Goal: Task Accomplishment & Management: Use online tool/utility

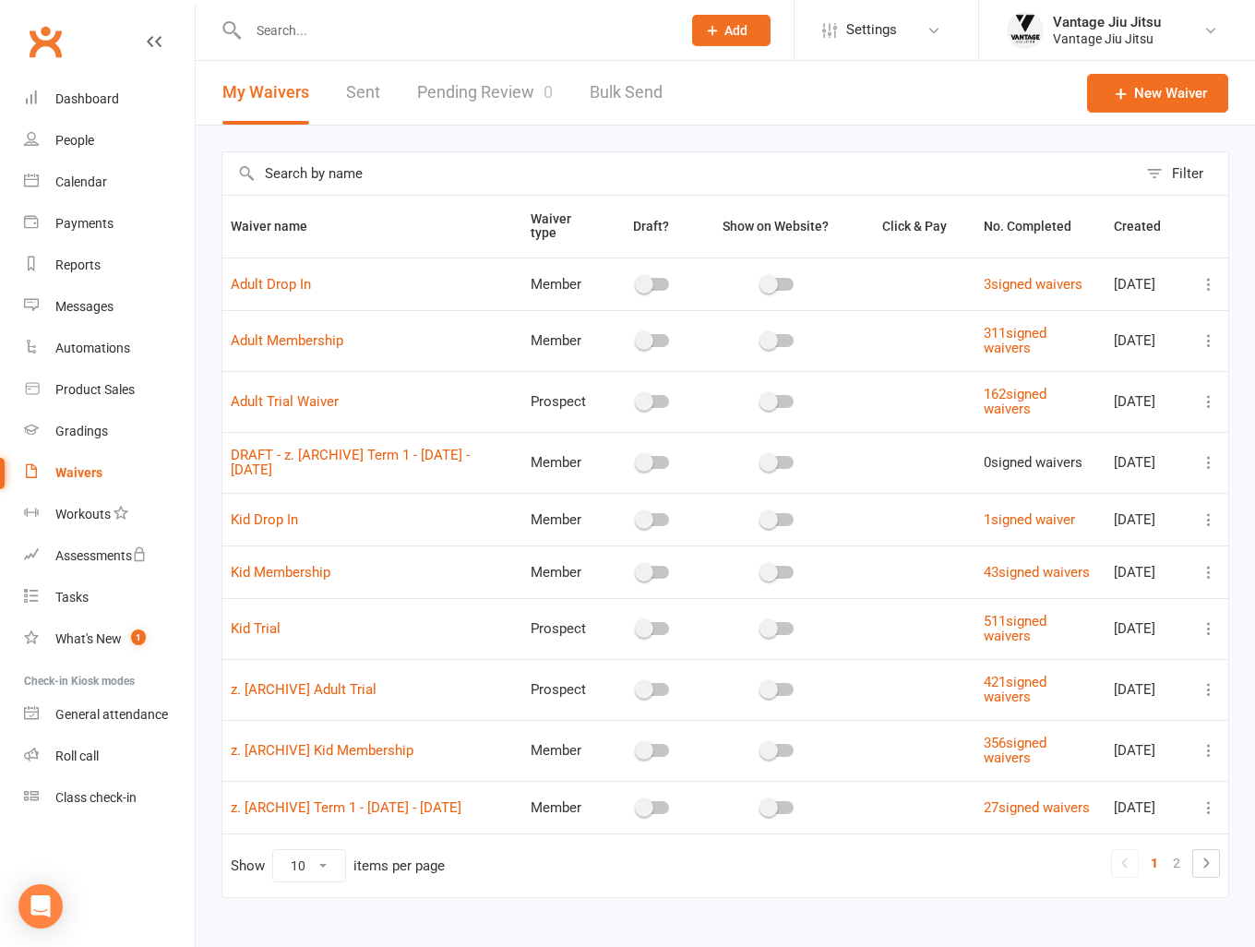
drag, startPoint x: 0, startPoint y: 0, endPoint x: 473, endPoint y: 2, distance: 472.7
click at [458, 19] on input "text" at bounding box center [456, 31] width 426 height 26
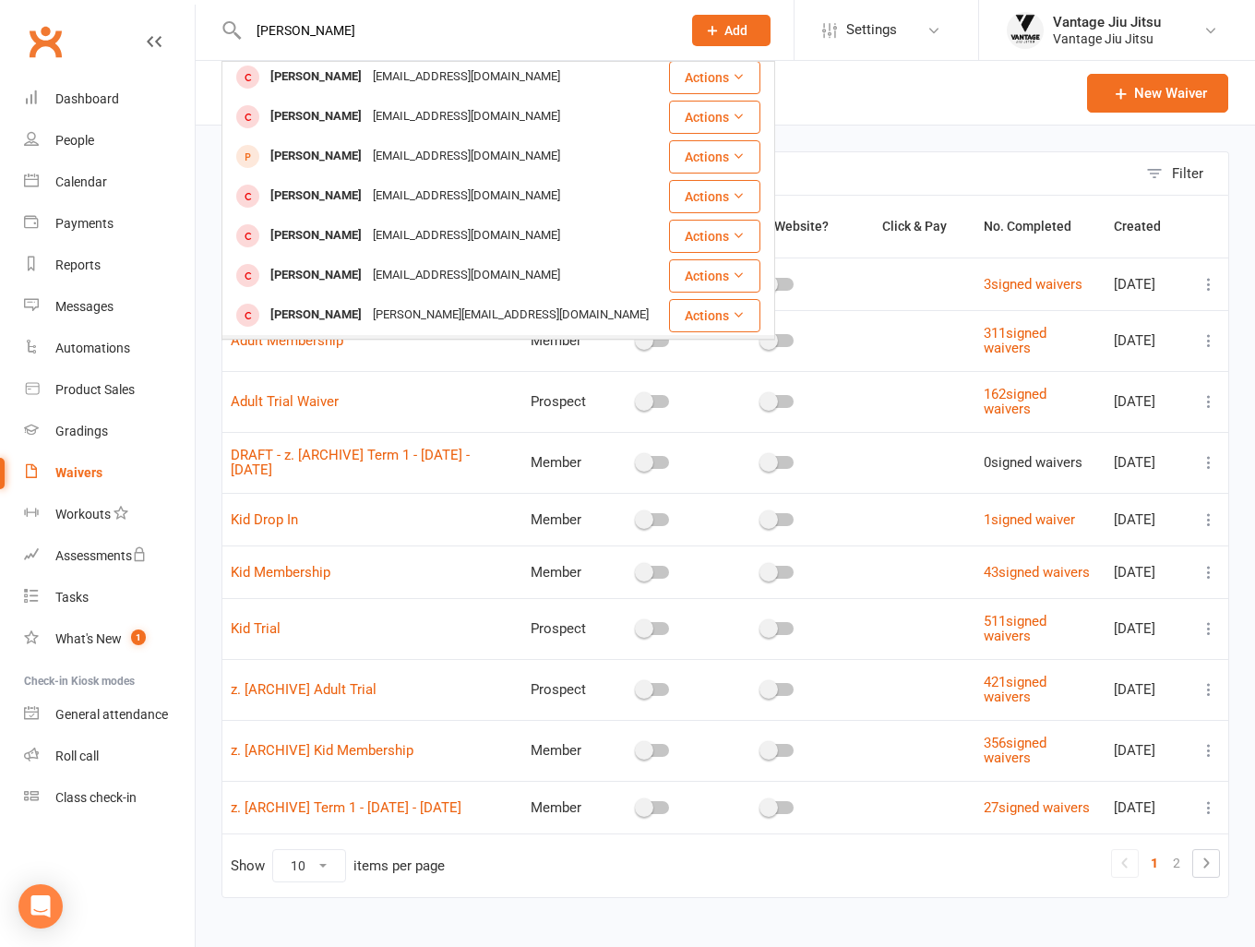
scroll to position [185, 0]
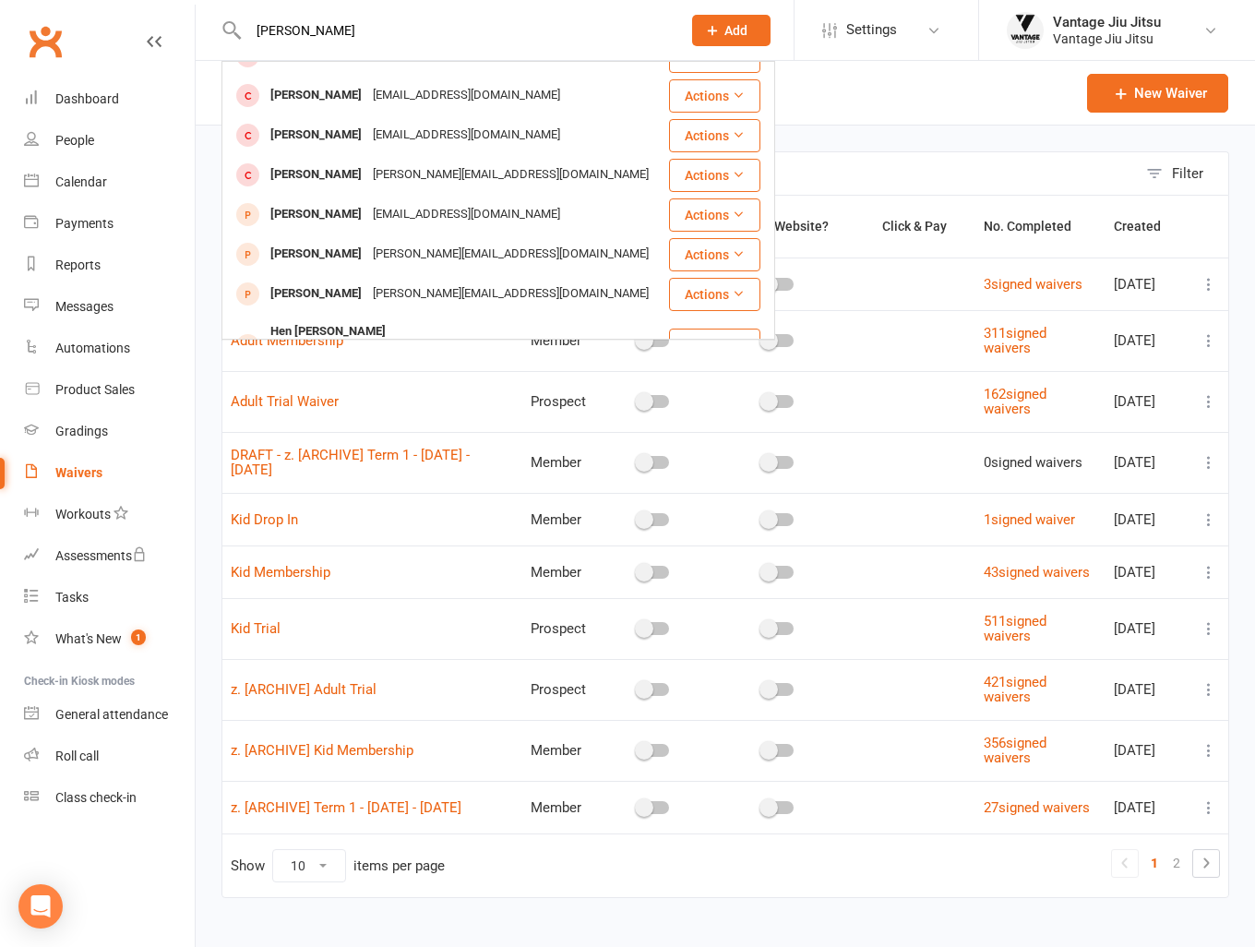
drag, startPoint x: 132, startPoint y: 30, endPoint x: 118, endPoint y: 31, distance: 13.9
click at [118, 5] on header "gabriela Gabriel Bonano Gaabonano@gmail.com Actions Gabriel Nisell ynisell@gmai…" at bounding box center [627, 5] width 1255 height 0
type input "0"
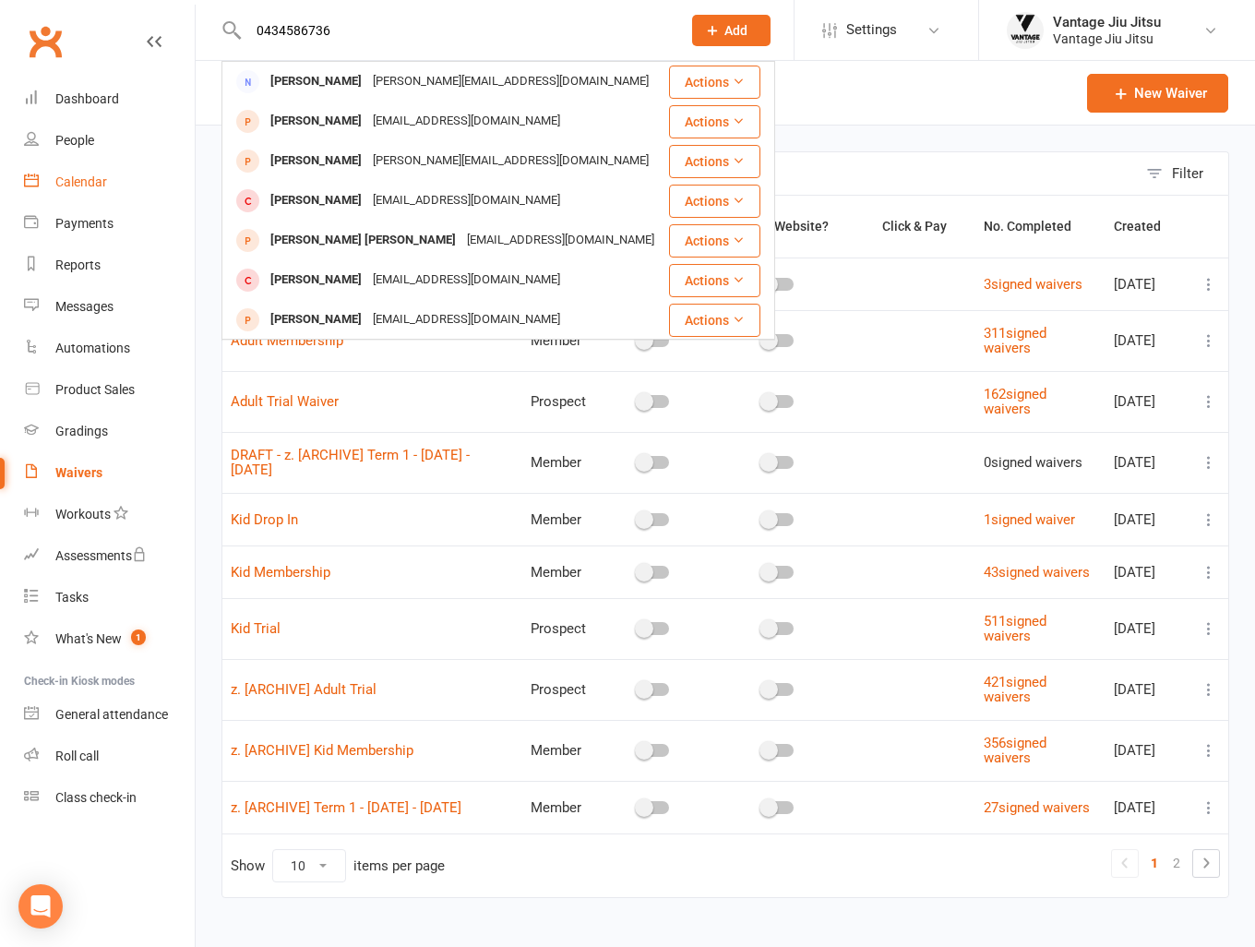
type input "0434586736"
click at [80, 186] on div "Calendar" at bounding box center [81, 181] width 52 height 15
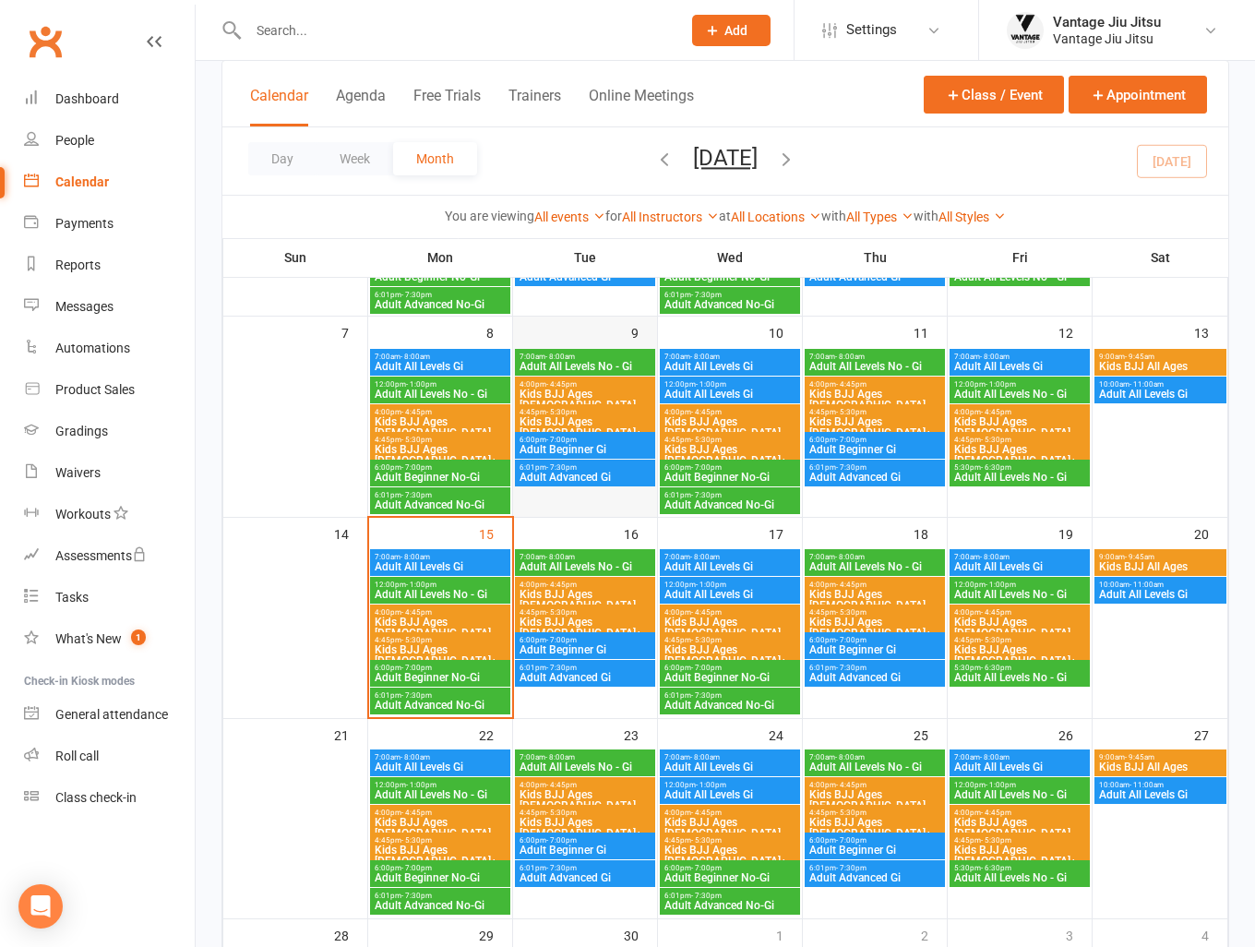
scroll to position [277, 0]
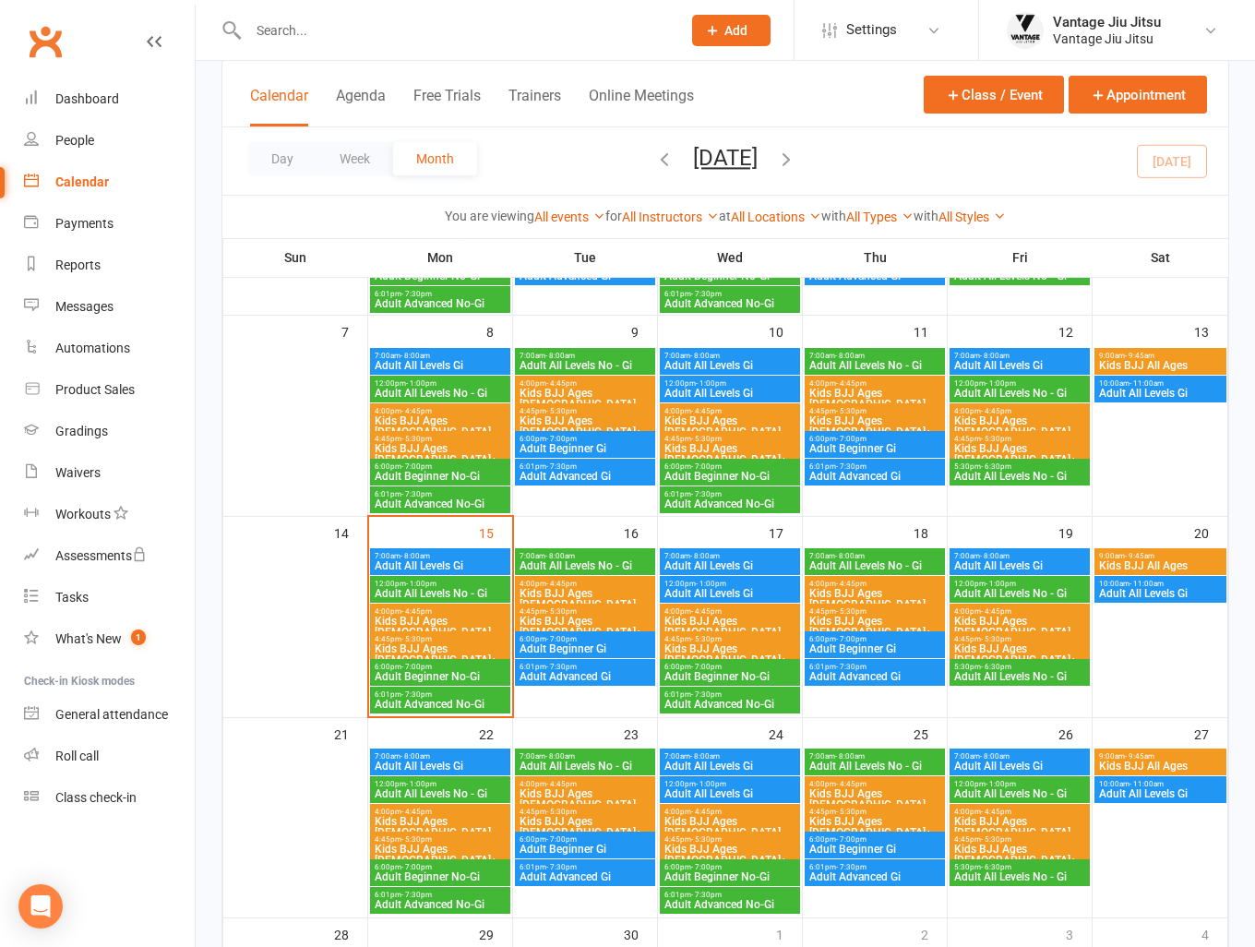
click at [601, 590] on span "Kids BJJ Ages [DEMOGRAPHIC_DATA]" at bounding box center [585, 599] width 133 height 22
click at [757, 620] on span "Kids BJJ Ages [DEMOGRAPHIC_DATA]" at bounding box center [730, 627] width 133 height 22
click at [395, 42] on input "text" at bounding box center [456, 31] width 426 height 26
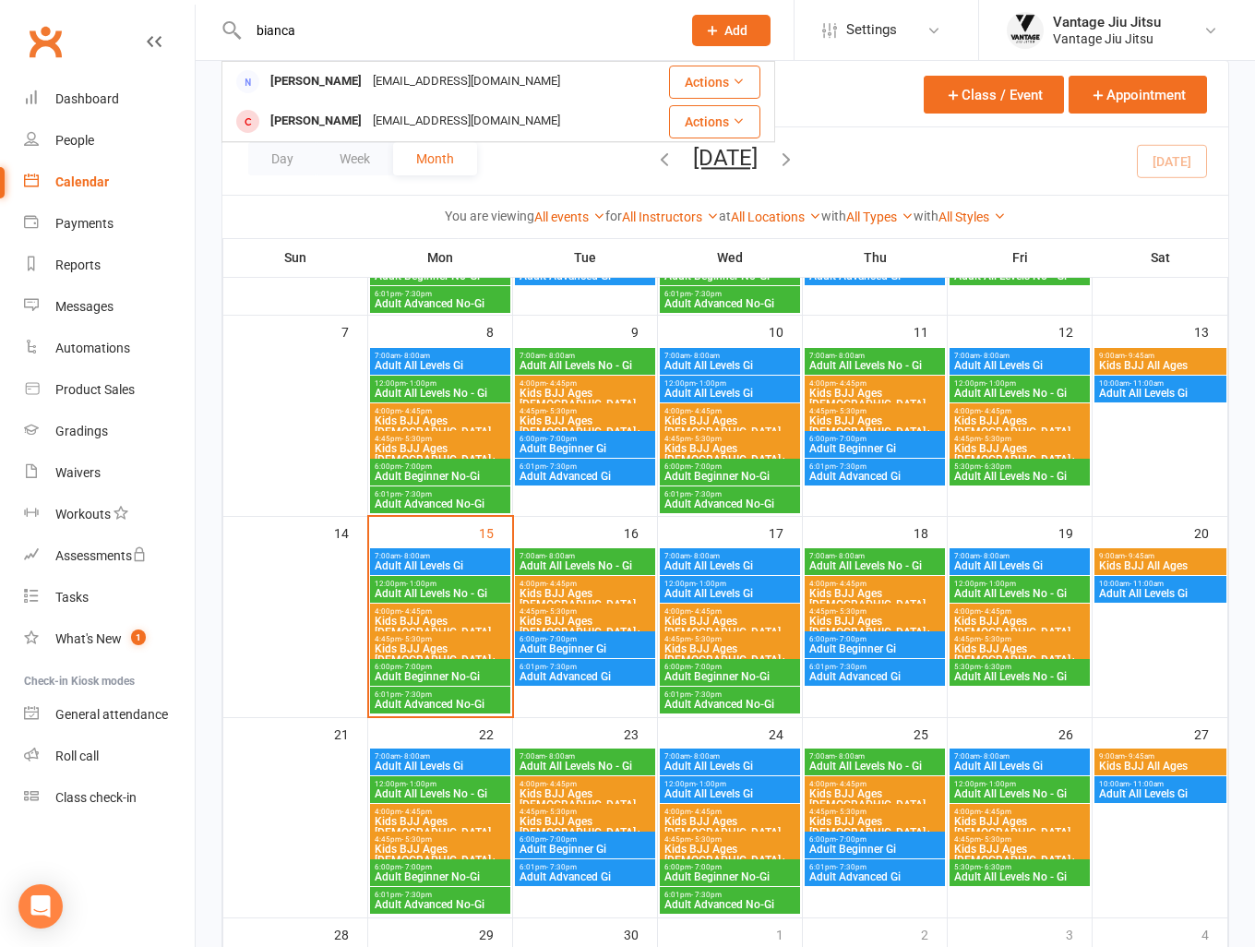
type input "bianca"
click at [1117, 146] on div "Day Week Month September 2025 September 2025 Sun Mon Tue Wed Thu Fri Sat 31 01 …" at bounding box center [725, 160] width 1006 height 67
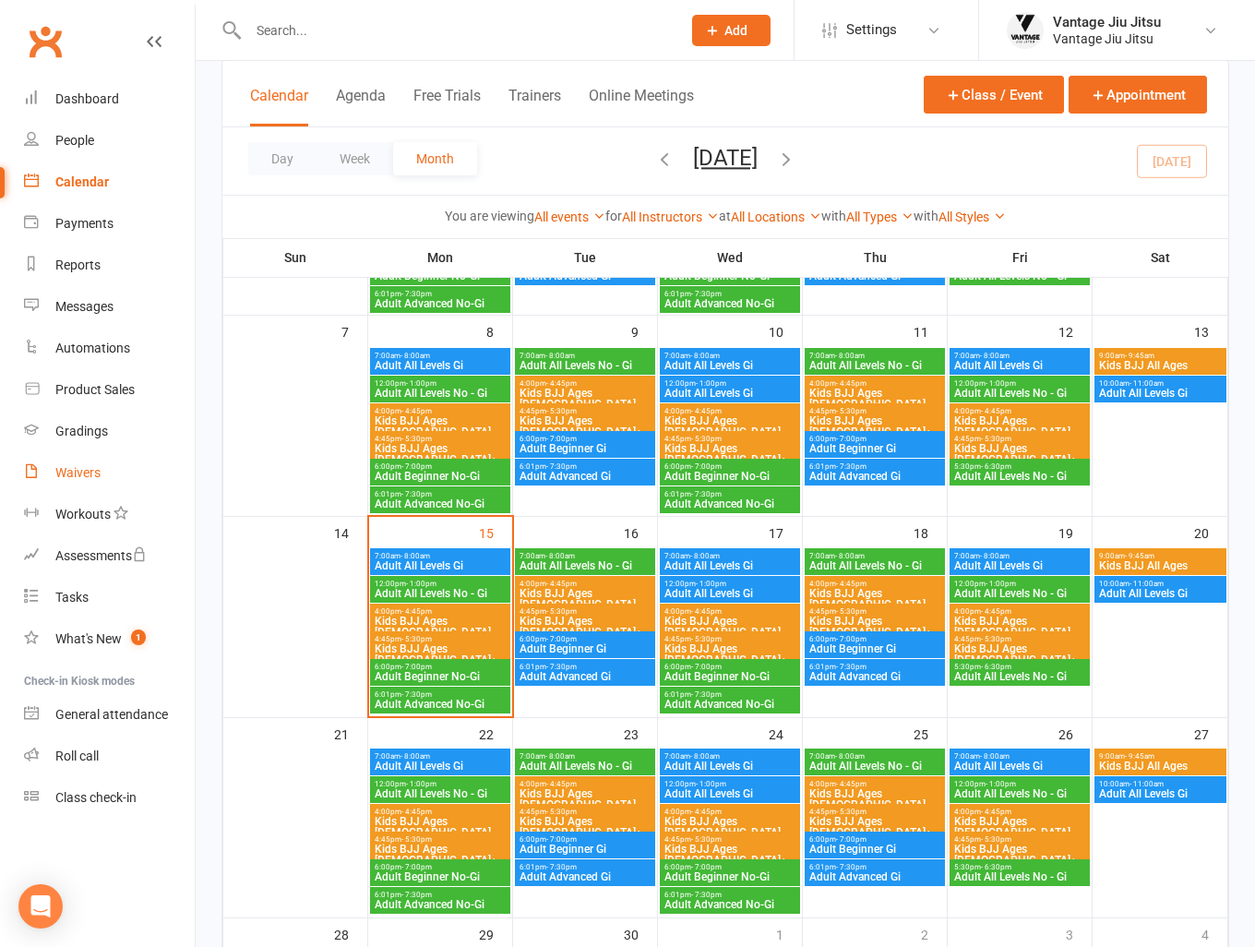
click at [85, 472] on div "Waivers" at bounding box center [77, 472] width 45 height 15
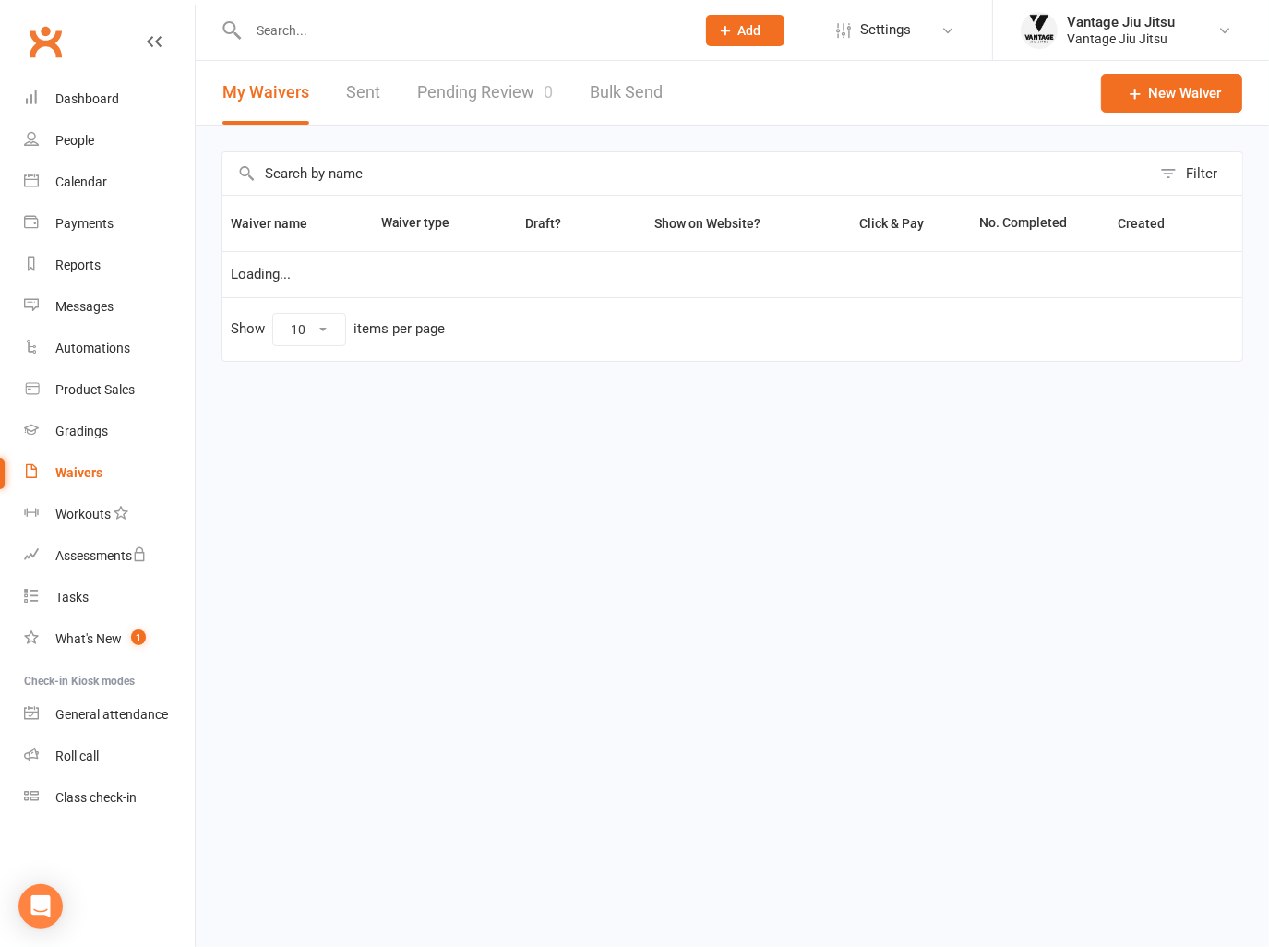
click at [471, 93] on link "Pending Review 0" at bounding box center [485, 93] width 136 height 64
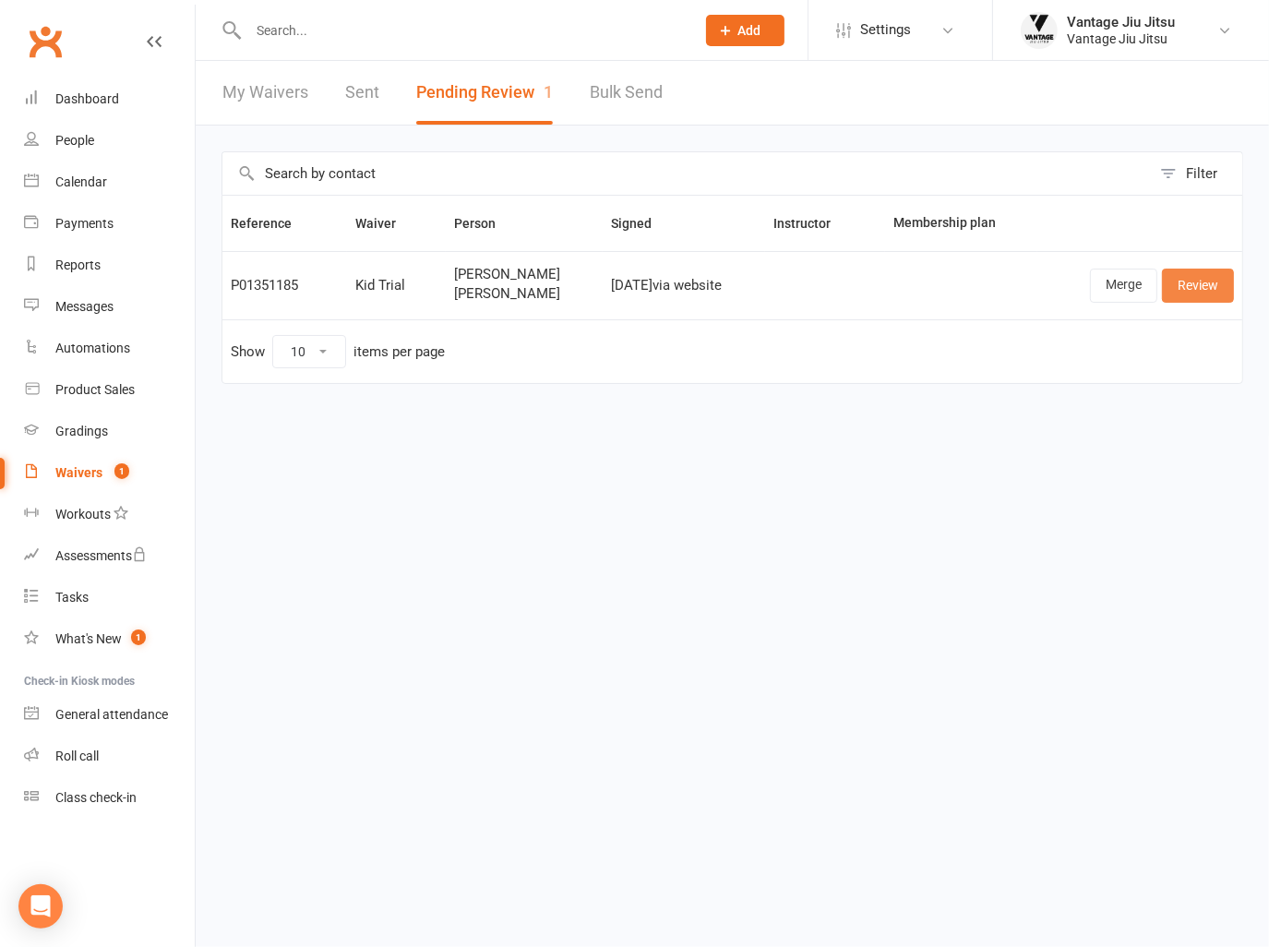
click at [1191, 285] on link "Review" at bounding box center [1198, 285] width 72 height 33
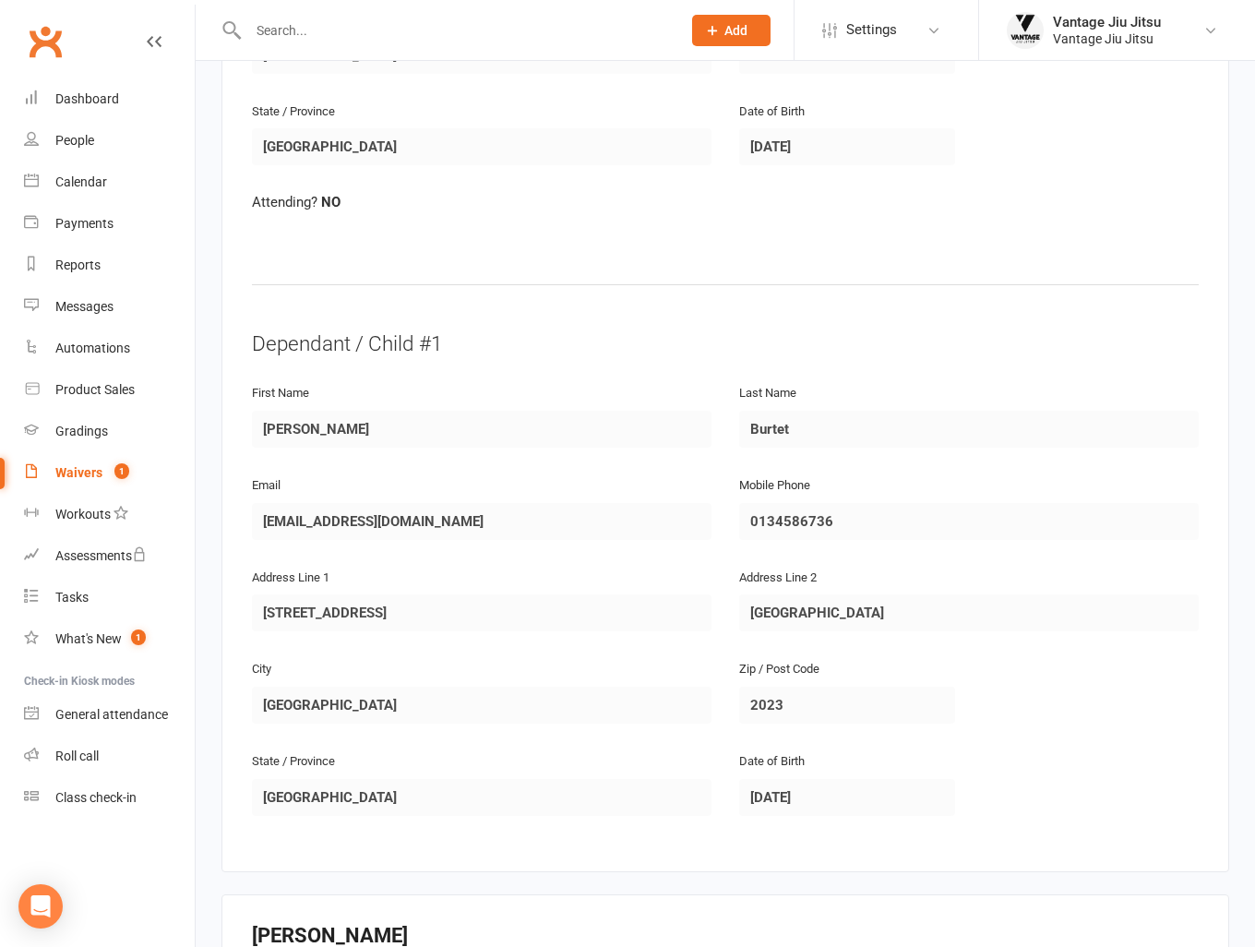
scroll to position [1347, 0]
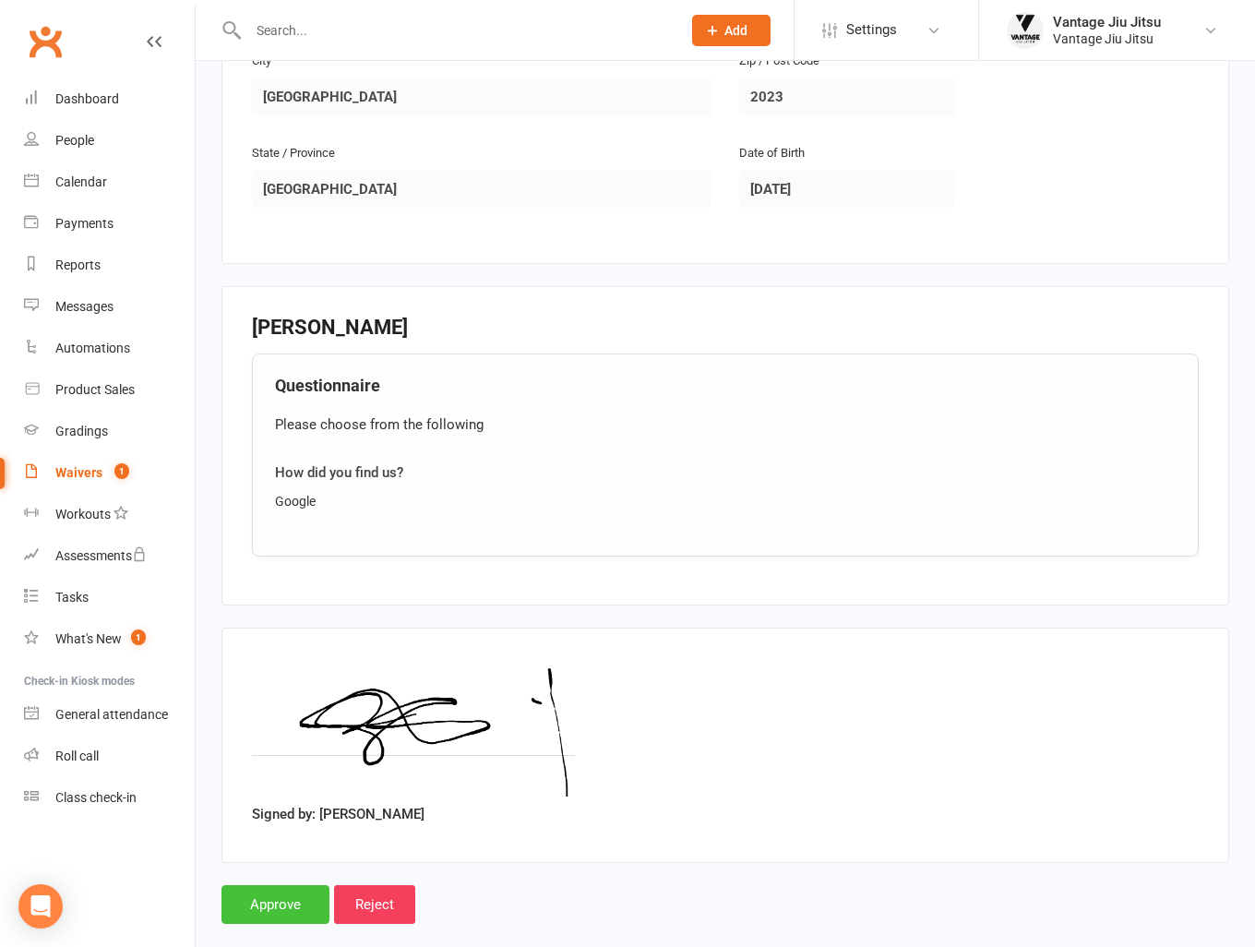
click at [275, 885] on input "Approve" at bounding box center [276, 904] width 108 height 39
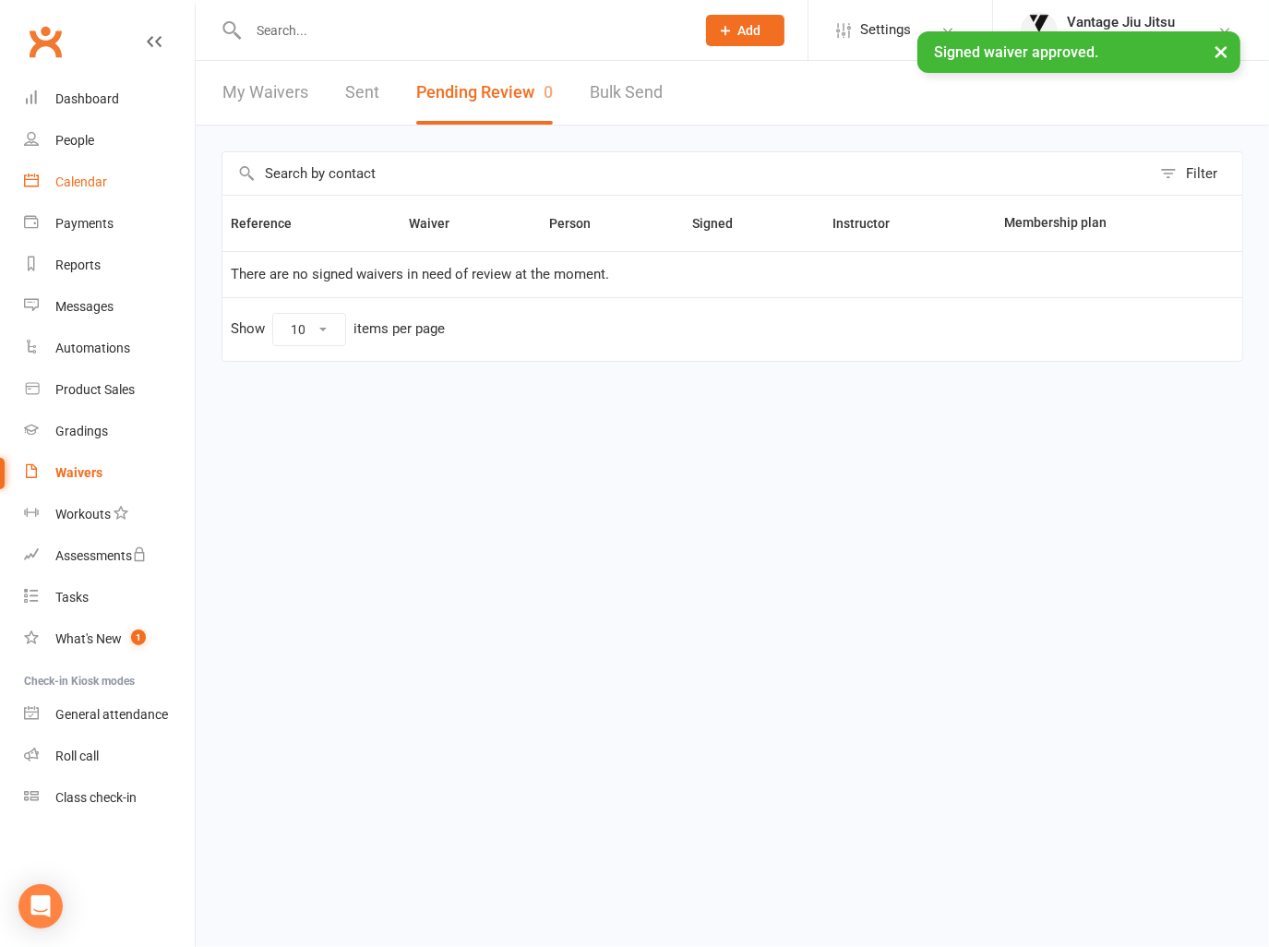
click at [81, 188] on div "Calendar" at bounding box center [81, 181] width 52 height 15
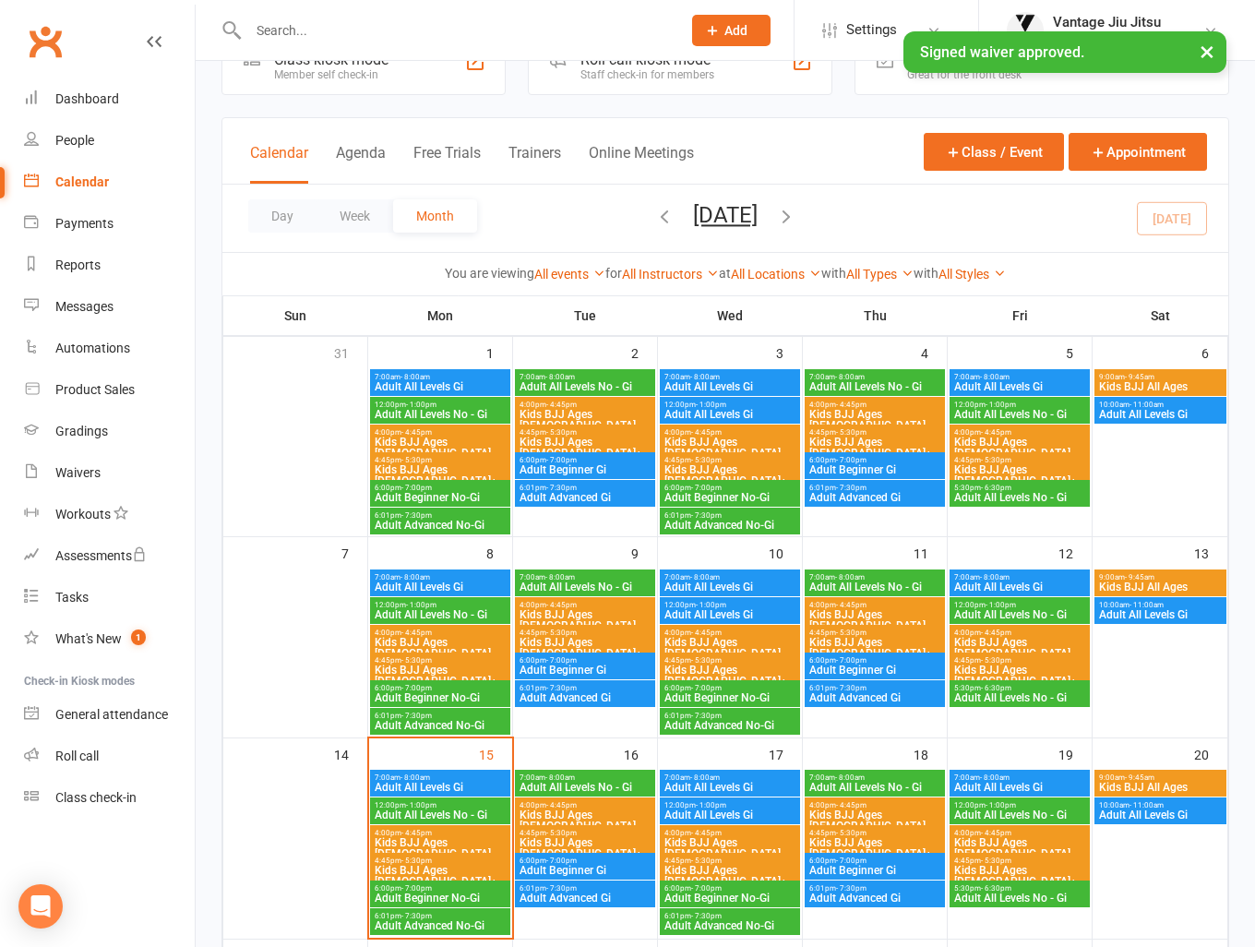
scroll to position [185, 0]
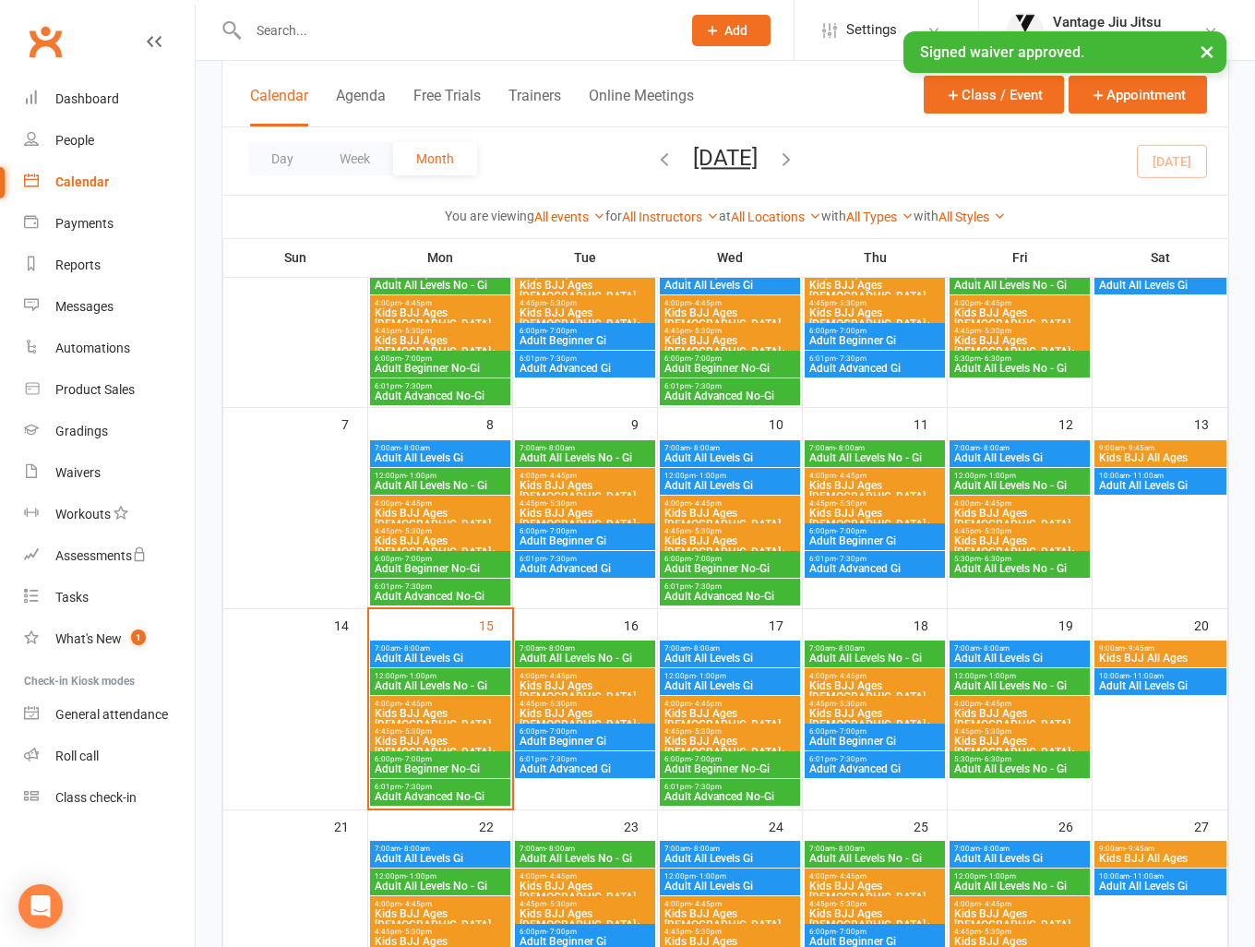
click at [573, 680] on span "Kids BJJ Ages [DEMOGRAPHIC_DATA]" at bounding box center [585, 691] width 133 height 22
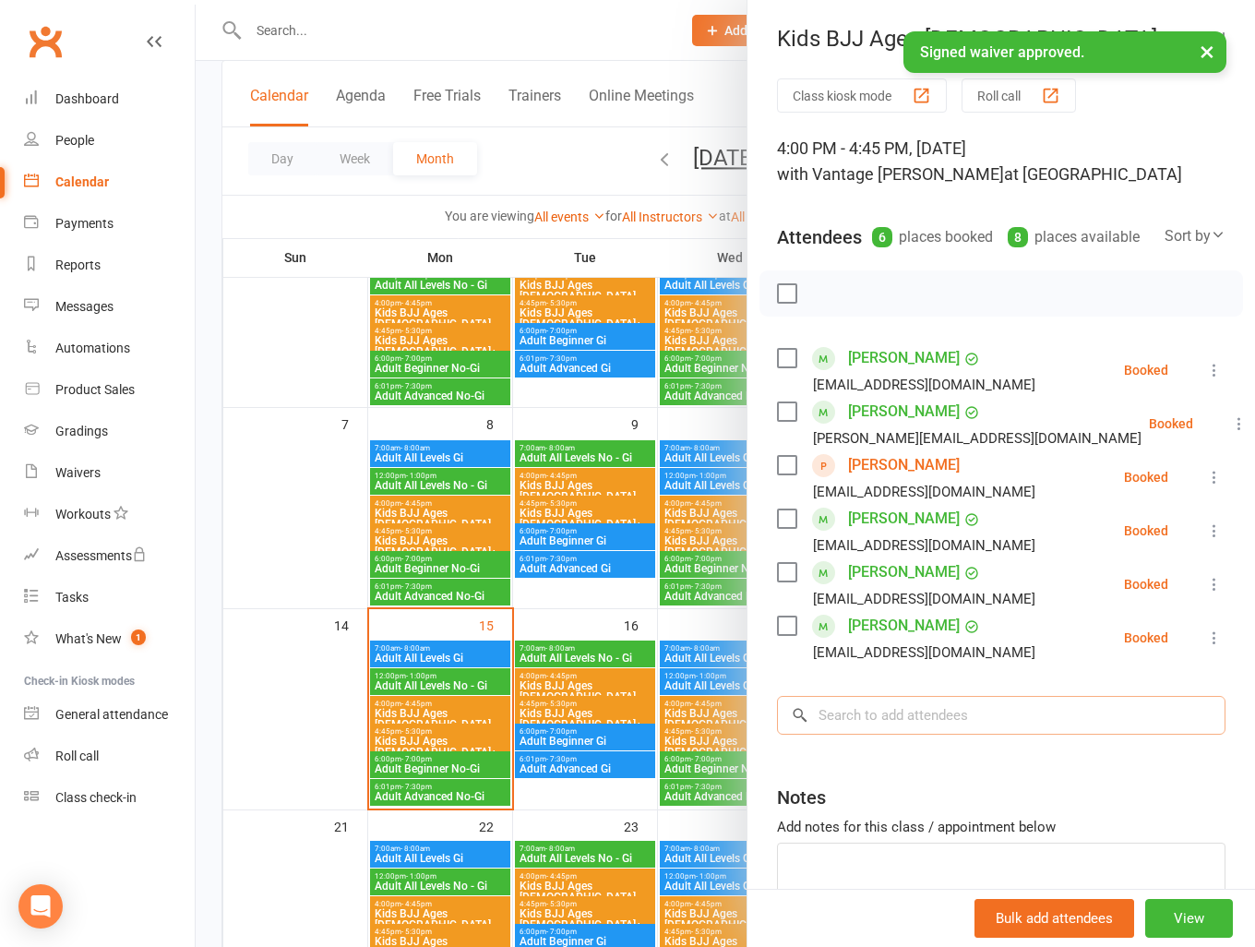
click at [890, 730] on input "search" at bounding box center [1001, 715] width 449 height 39
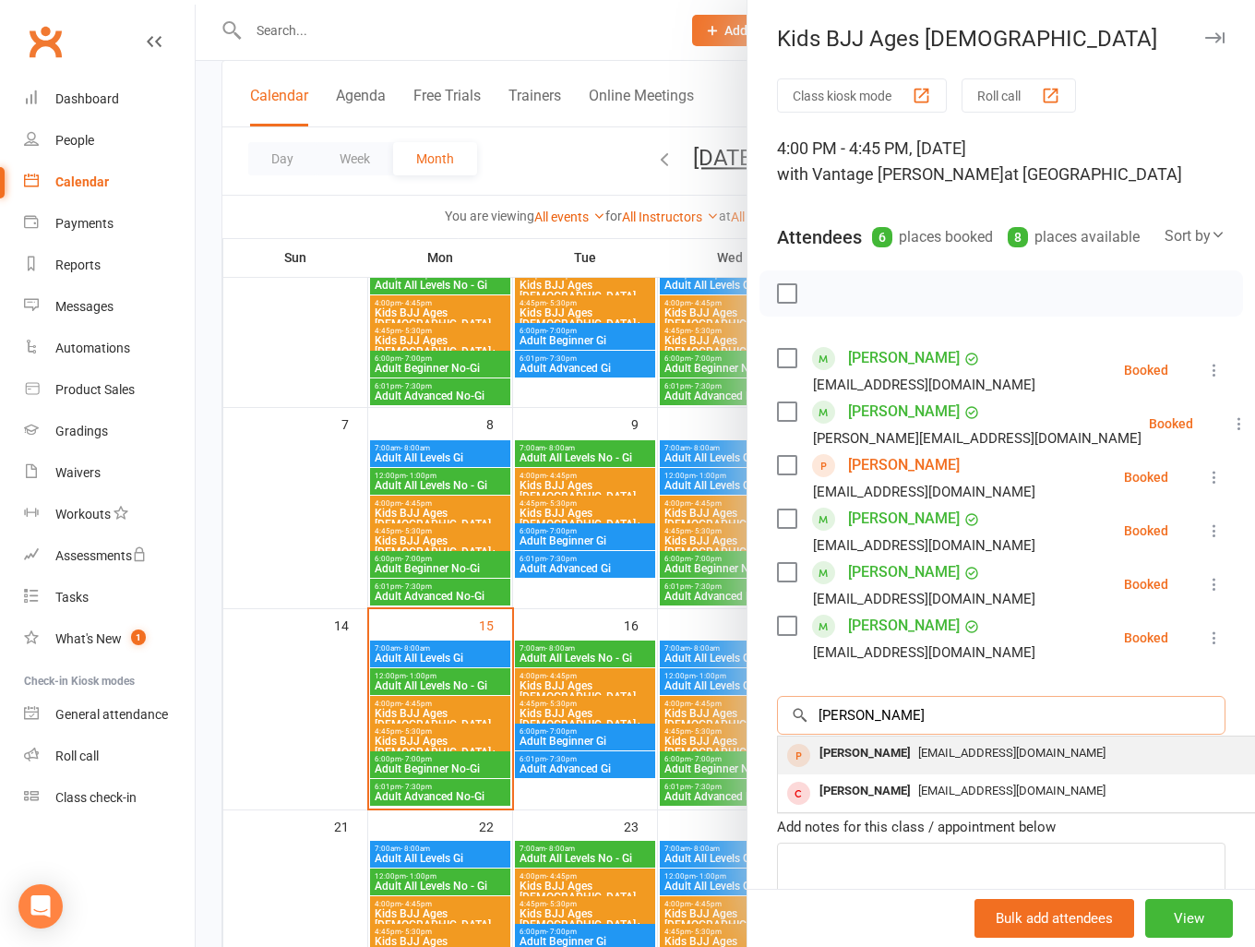
type input "bianca b"
click at [929, 760] on span "gabrielaguim@yahoo.com.br" at bounding box center [1012, 753] width 187 height 14
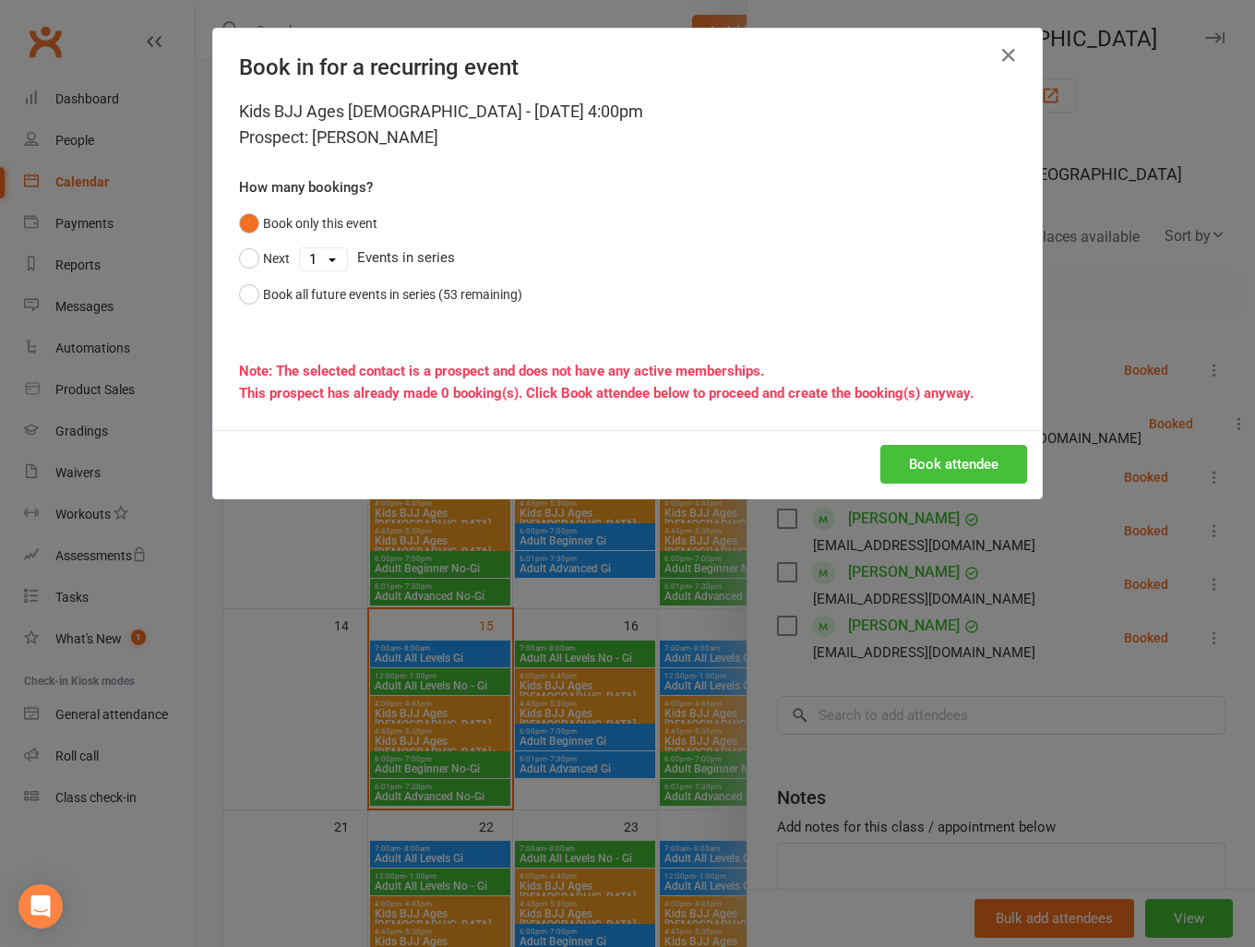
click at [943, 465] on button "Book attendee" at bounding box center [954, 464] width 147 height 39
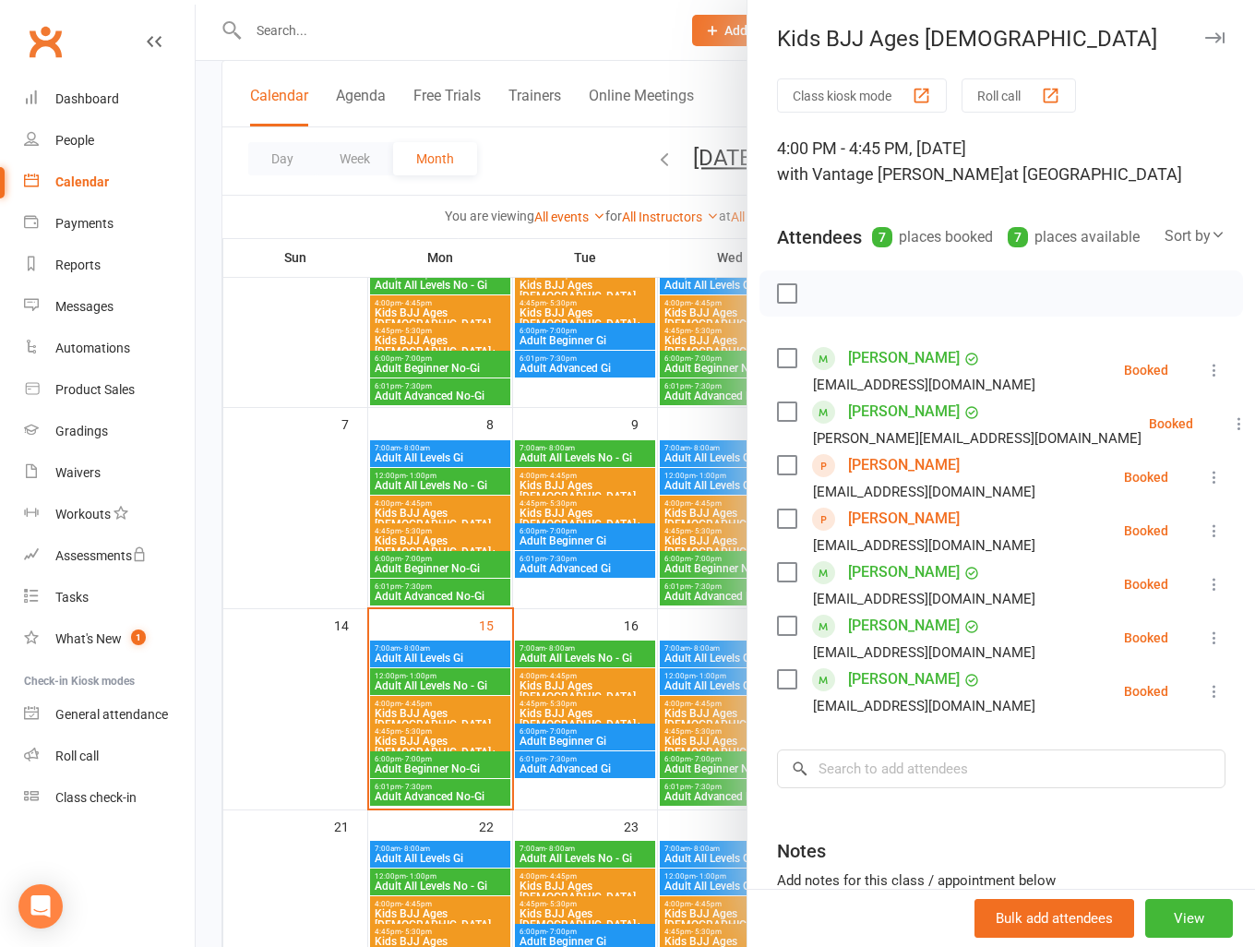
click at [51, 42] on link "Clubworx" at bounding box center [45, 41] width 46 height 46
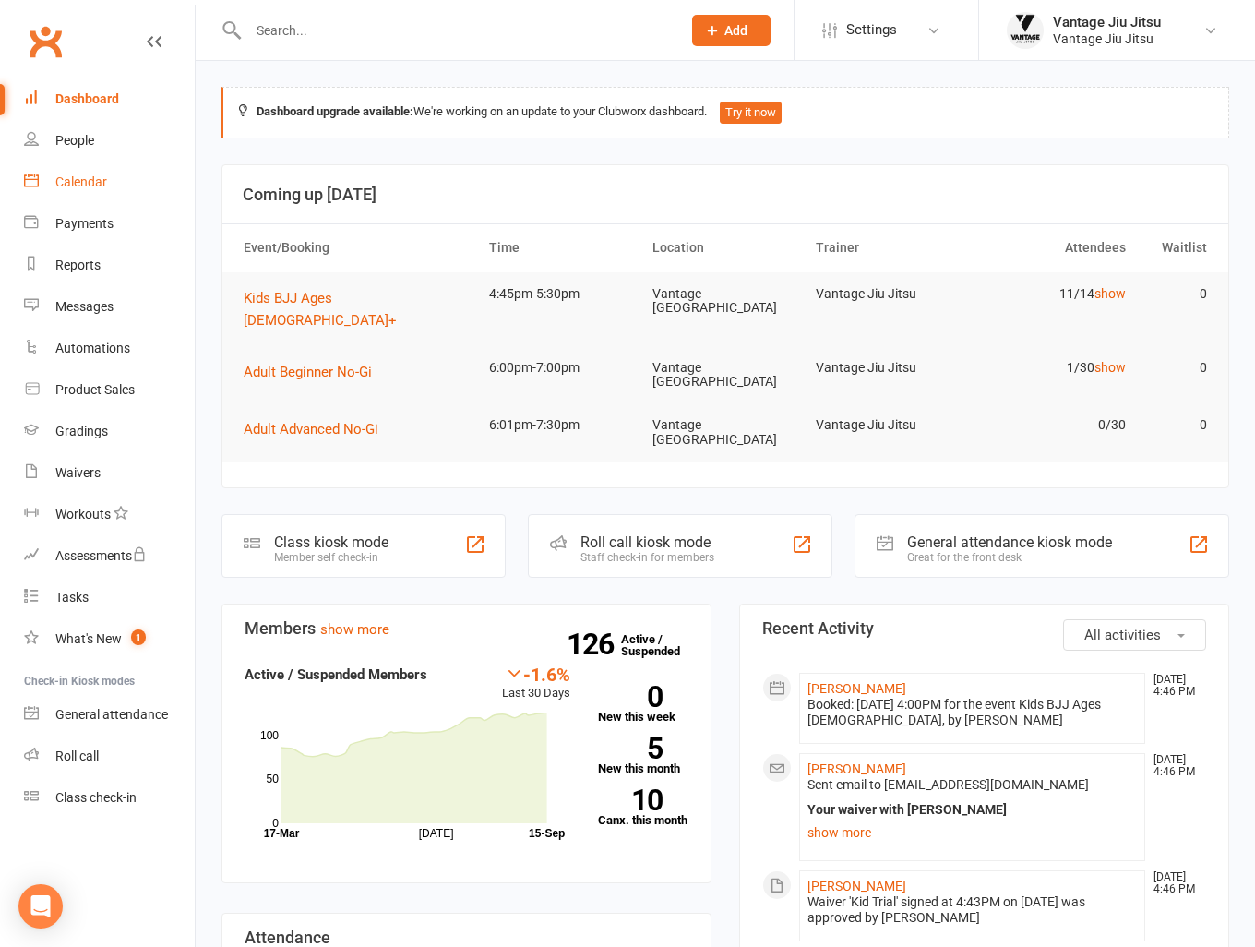
click at [93, 186] on div "Calendar" at bounding box center [81, 181] width 52 height 15
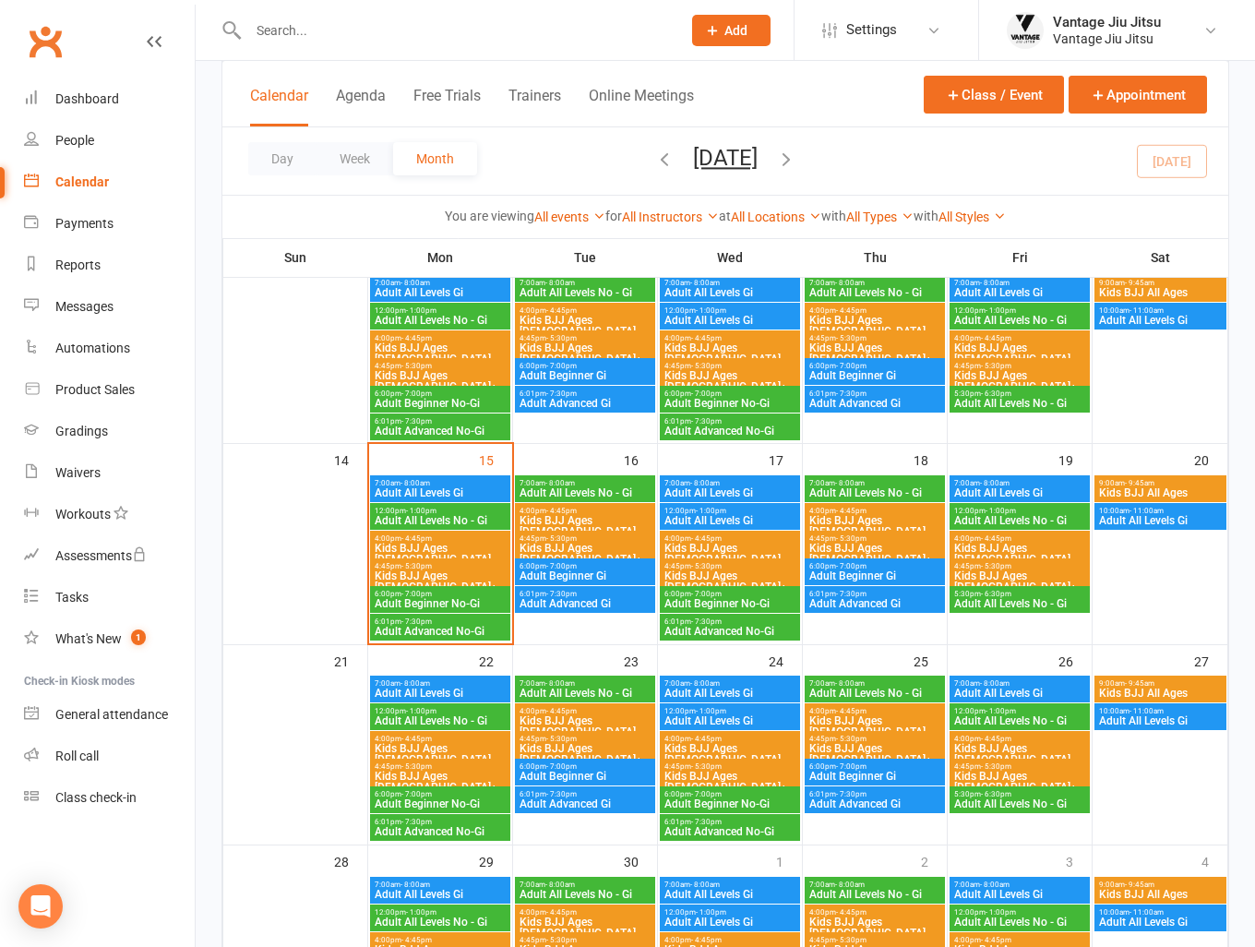
scroll to position [369, 0]
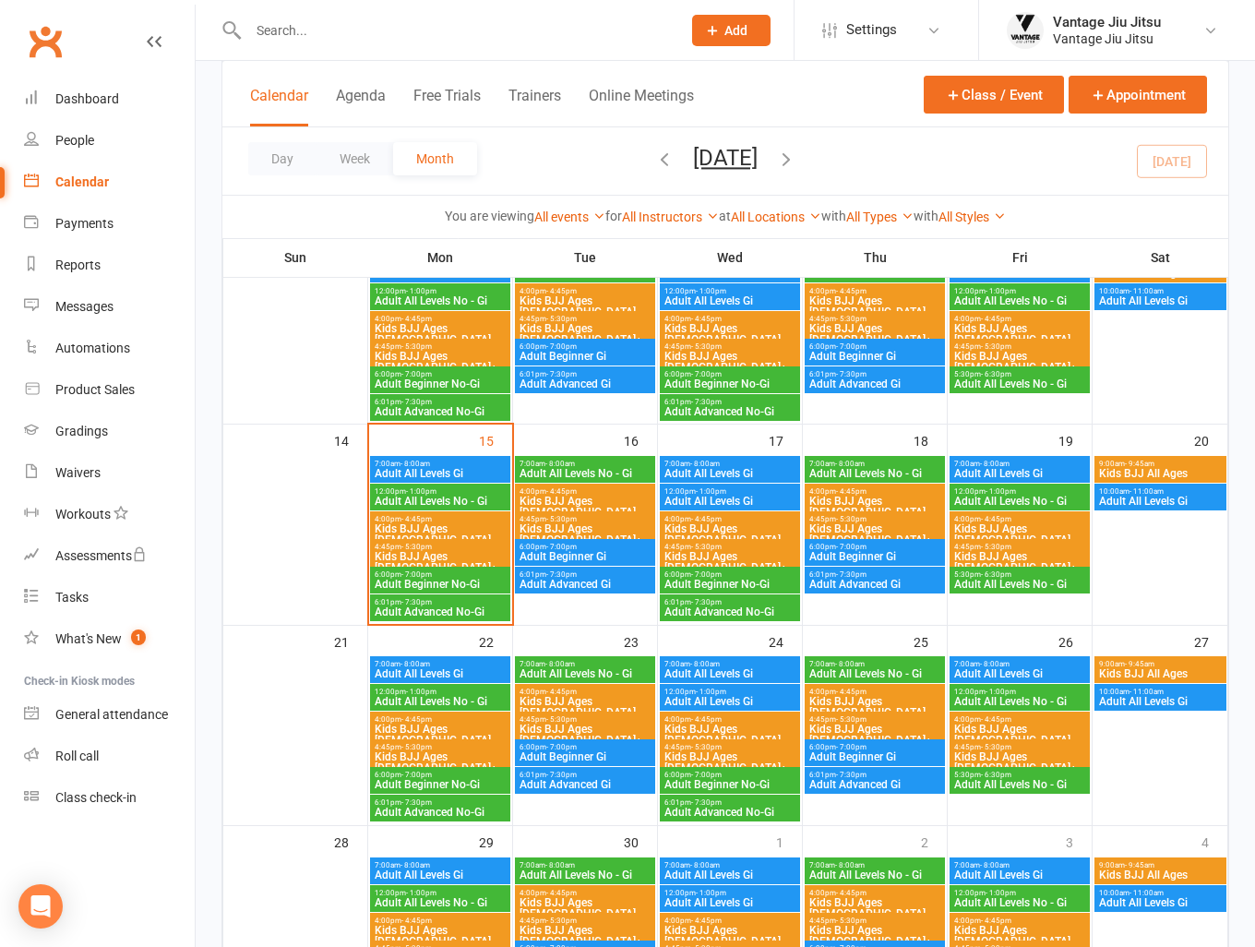
click at [576, 699] on span "Kids BJJ Ages [DEMOGRAPHIC_DATA]" at bounding box center [585, 707] width 133 height 22
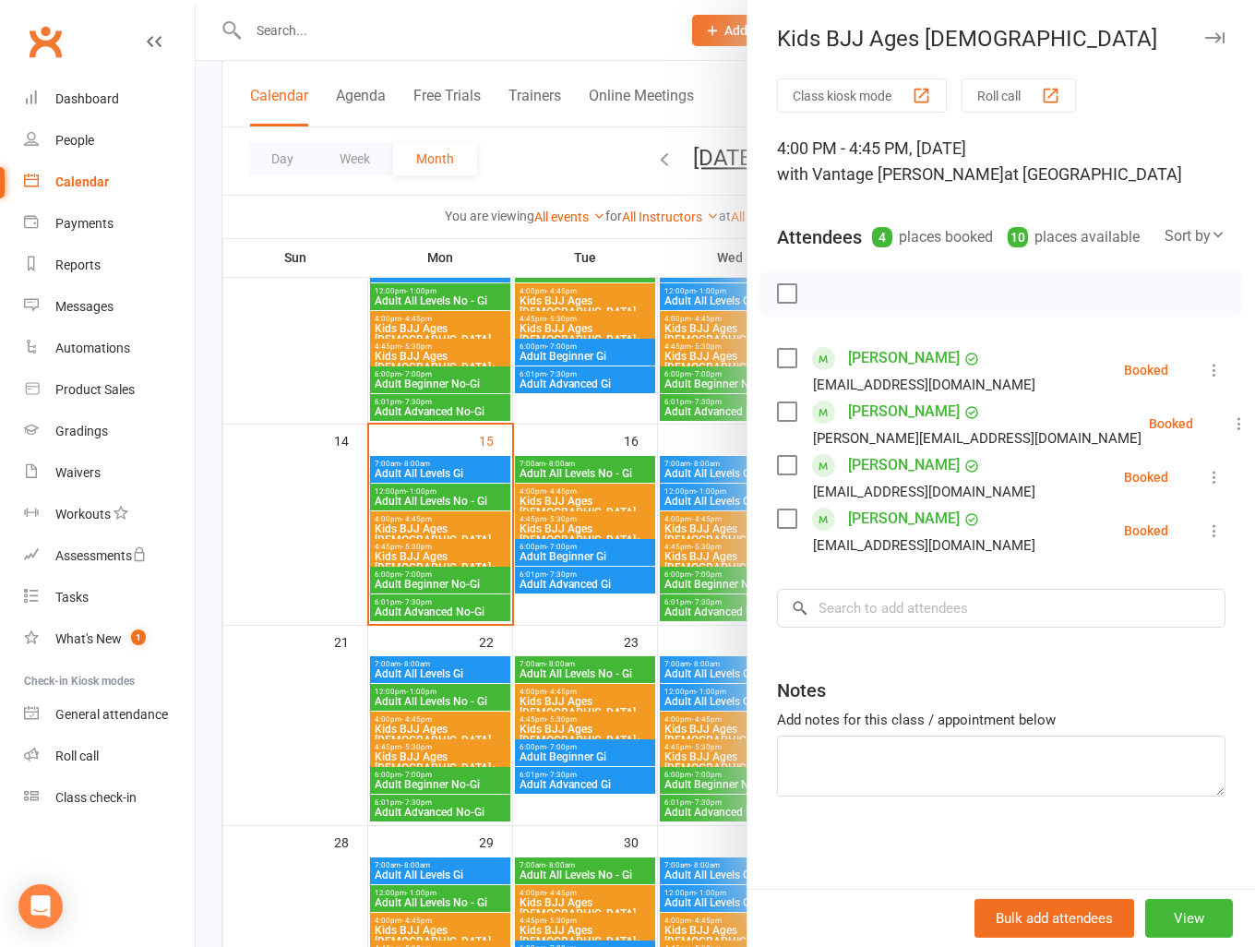
click at [1231, 426] on icon at bounding box center [1240, 423] width 18 height 18
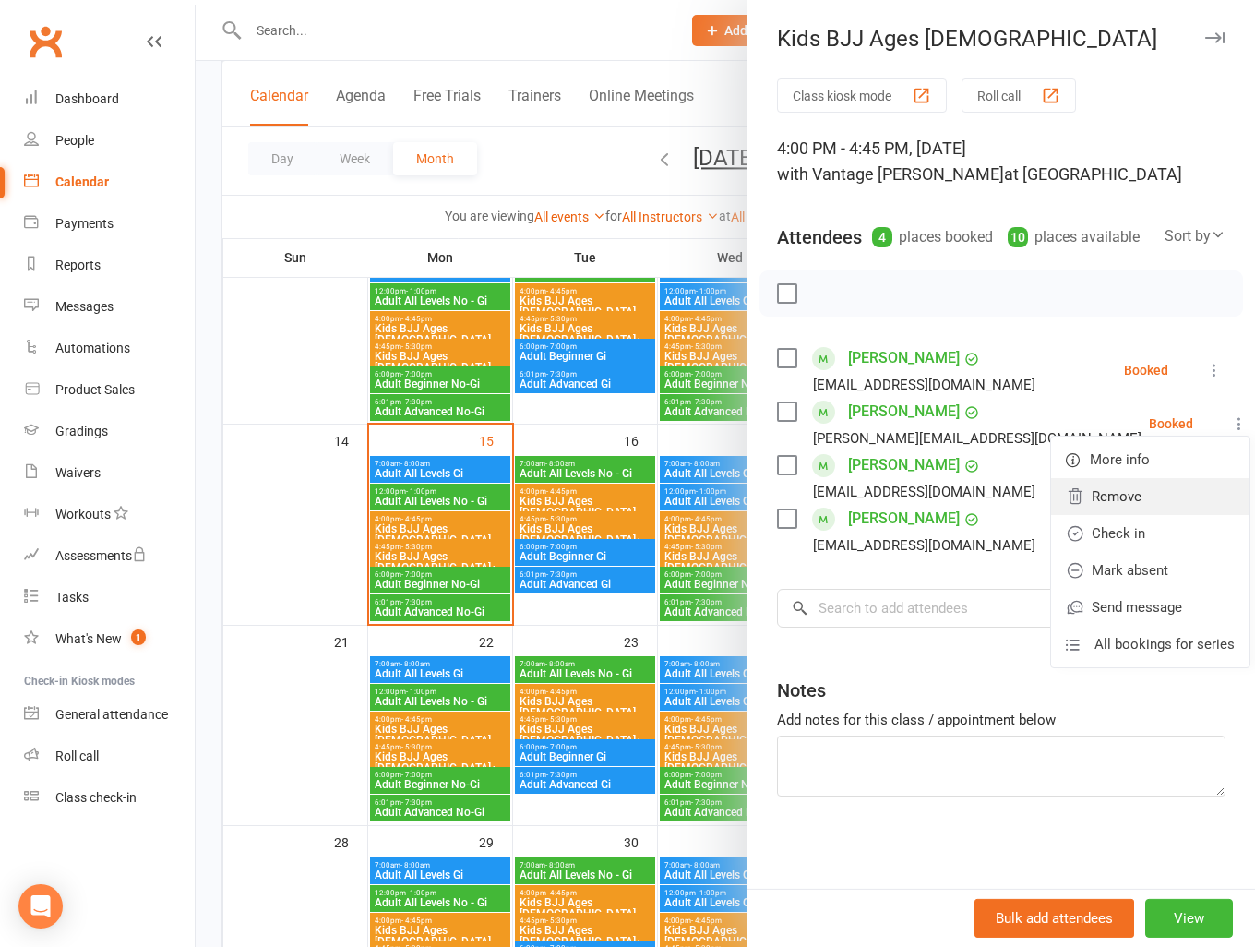
click at [1089, 499] on link "Remove" at bounding box center [1150, 496] width 198 height 37
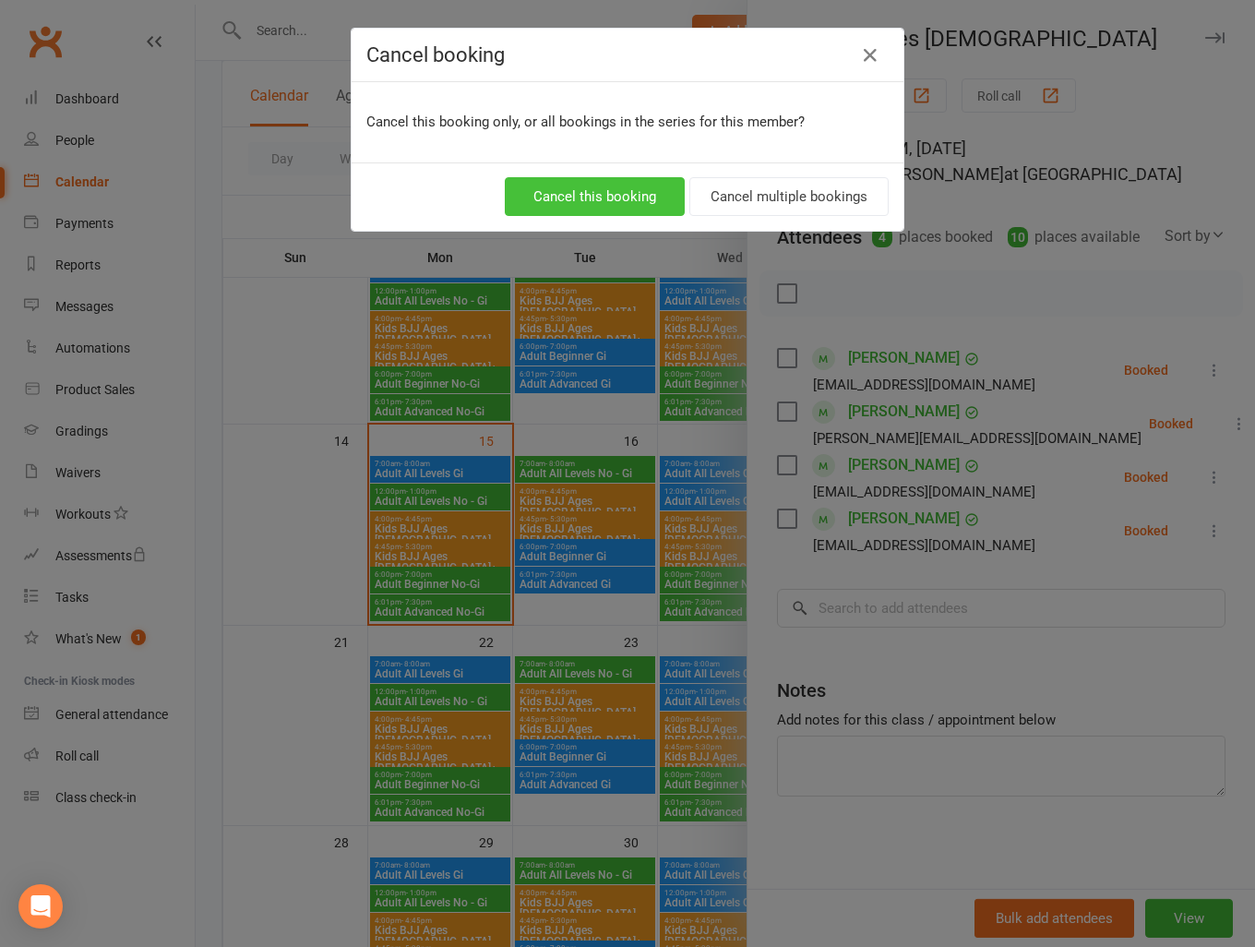
click at [634, 192] on button "Cancel this booking" at bounding box center [595, 196] width 180 height 39
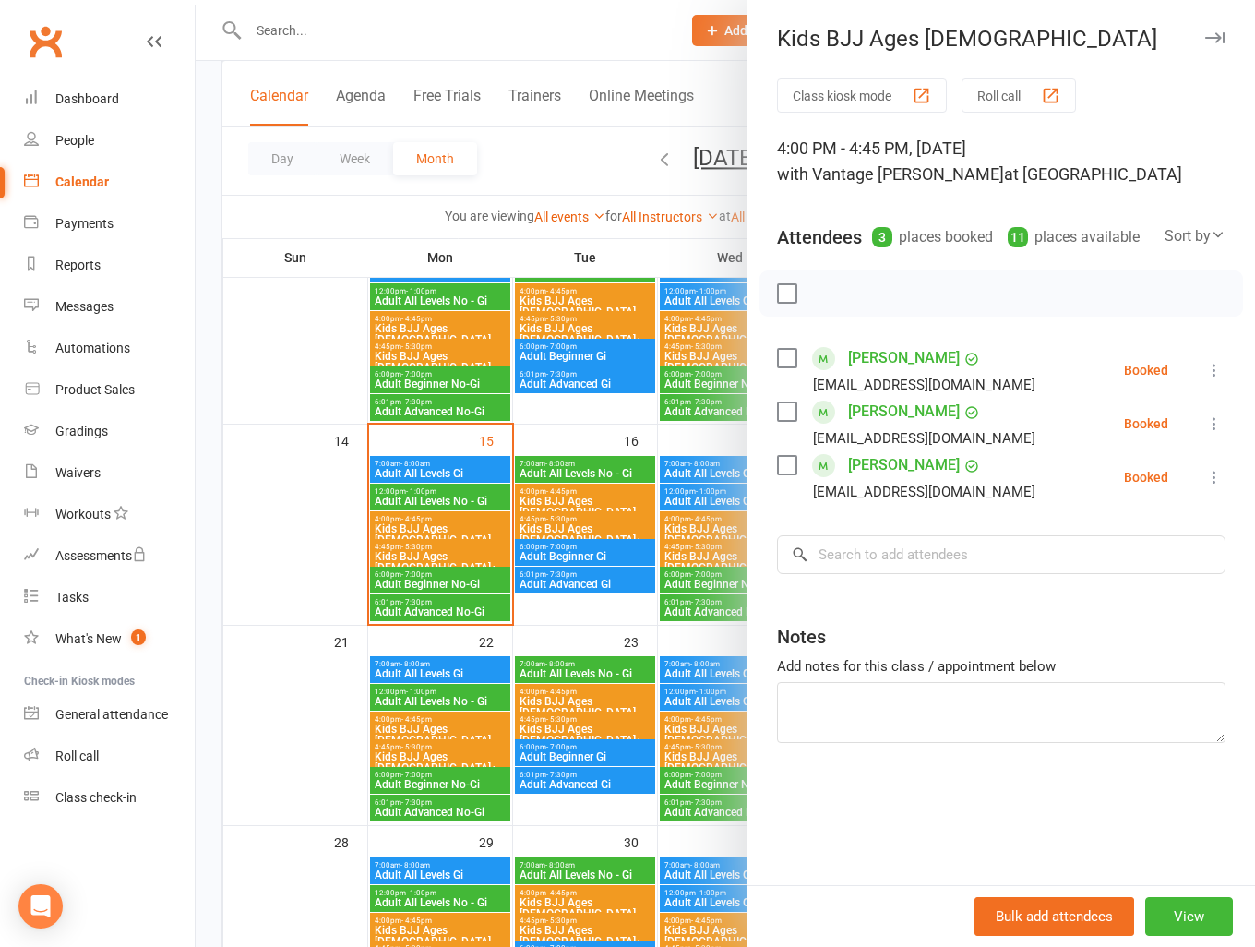
click at [250, 713] on div at bounding box center [726, 473] width 1060 height 947
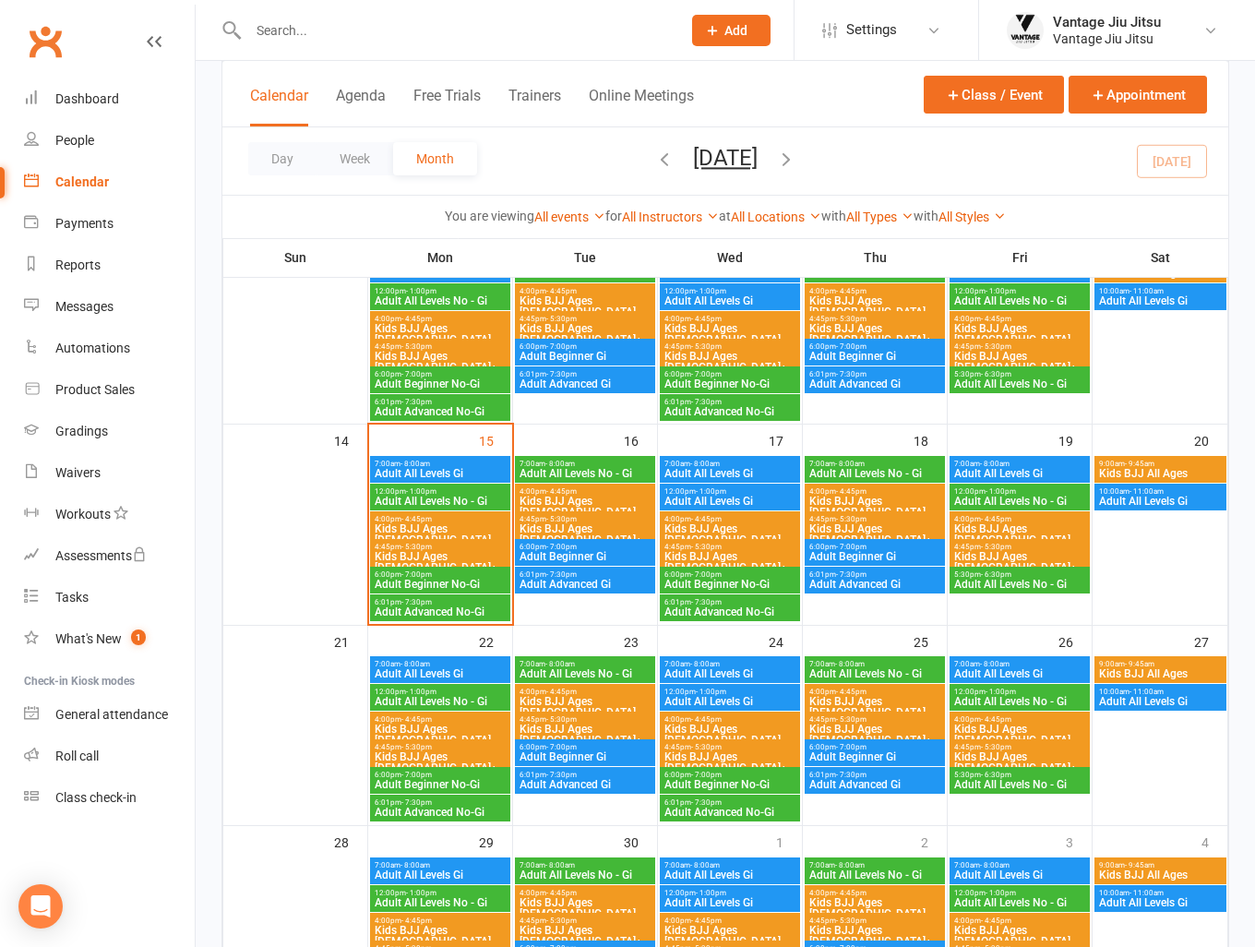
click at [918, 699] on span "Kids BJJ Ages [DEMOGRAPHIC_DATA]" at bounding box center [875, 707] width 133 height 22
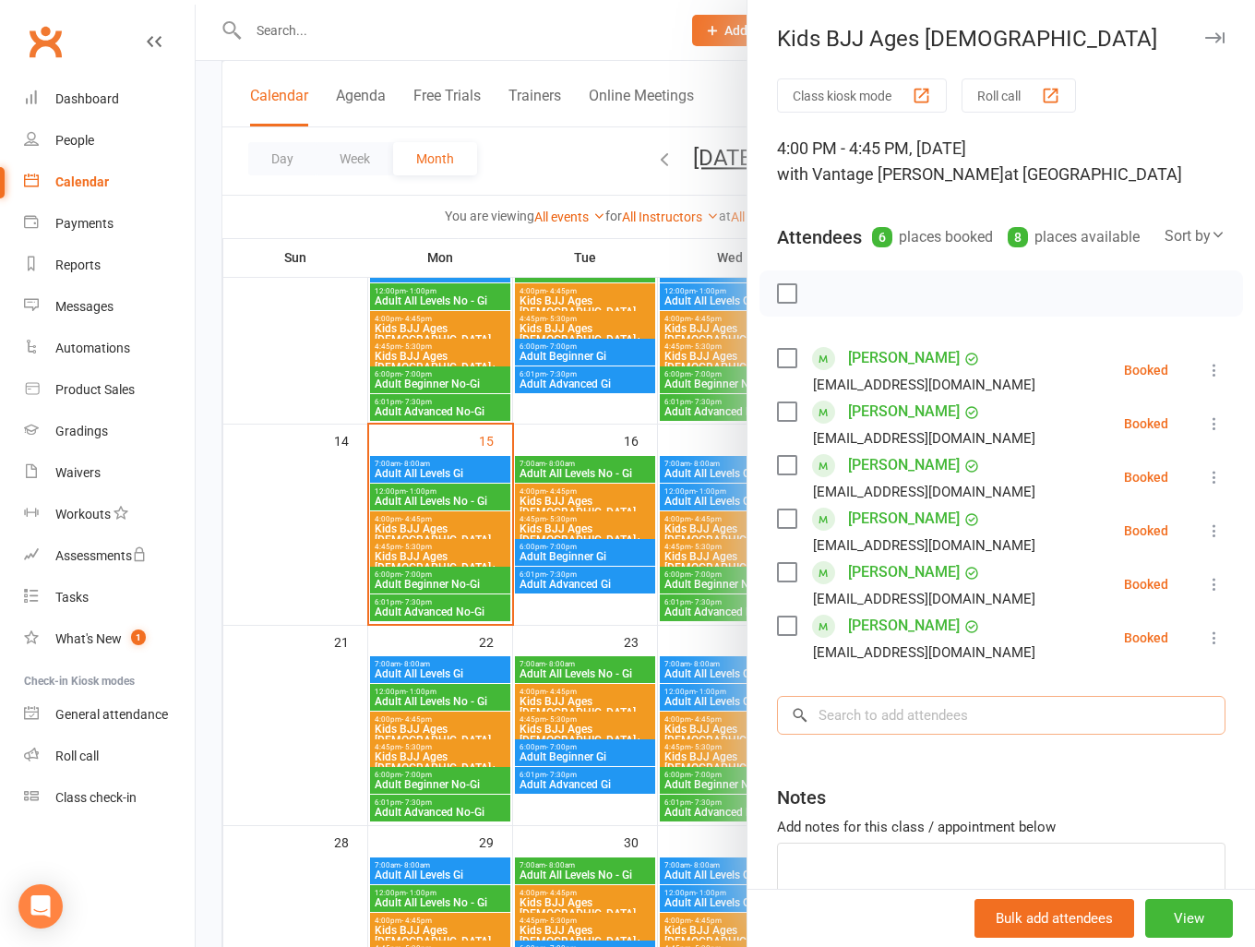
click at [912, 725] on input "search" at bounding box center [1001, 715] width 449 height 39
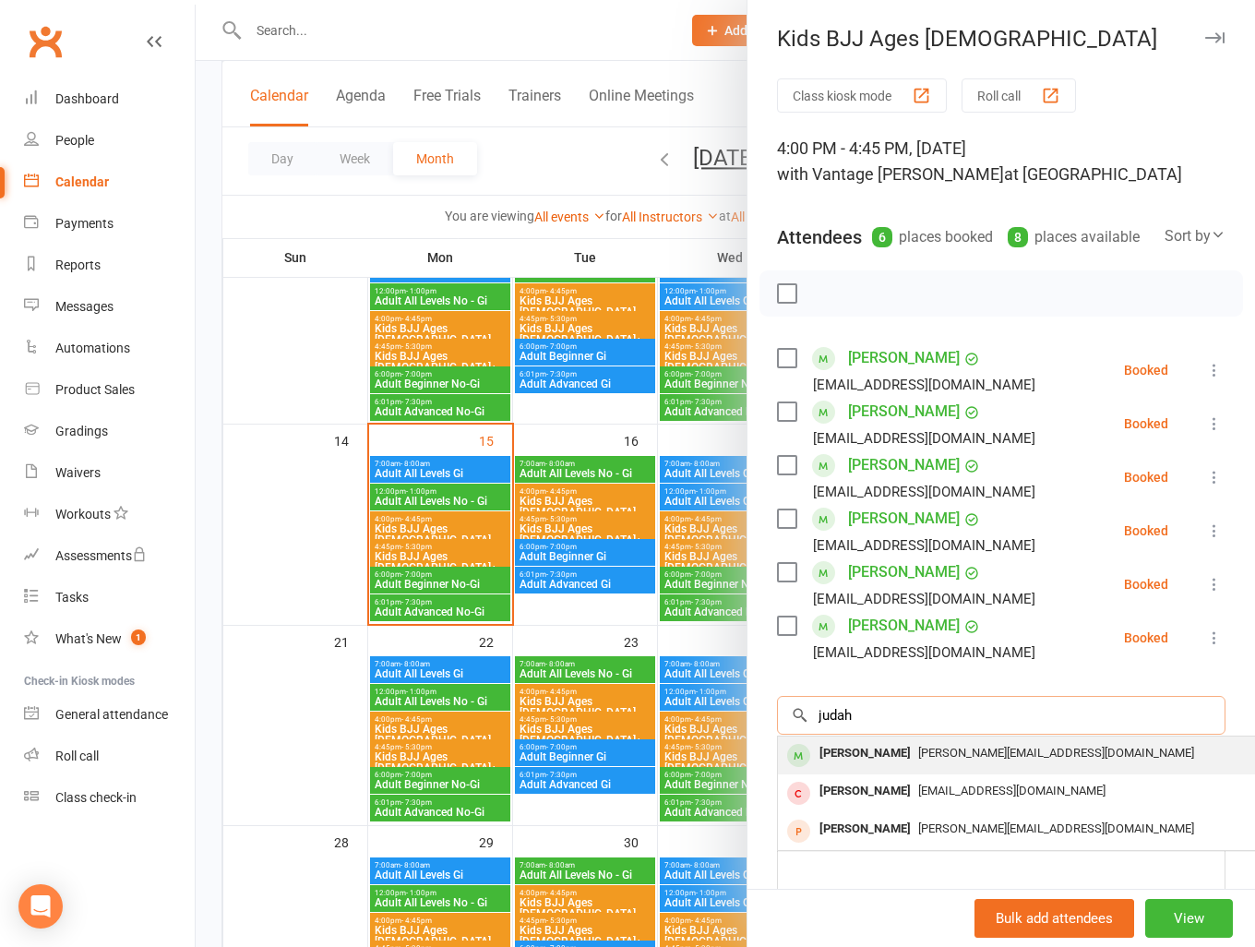
type input "judah"
click at [919, 760] on span "[PERSON_NAME][EMAIL_ADDRESS][DOMAIN_NAME]" at bounding box center [1057, 753] width 276 height 14
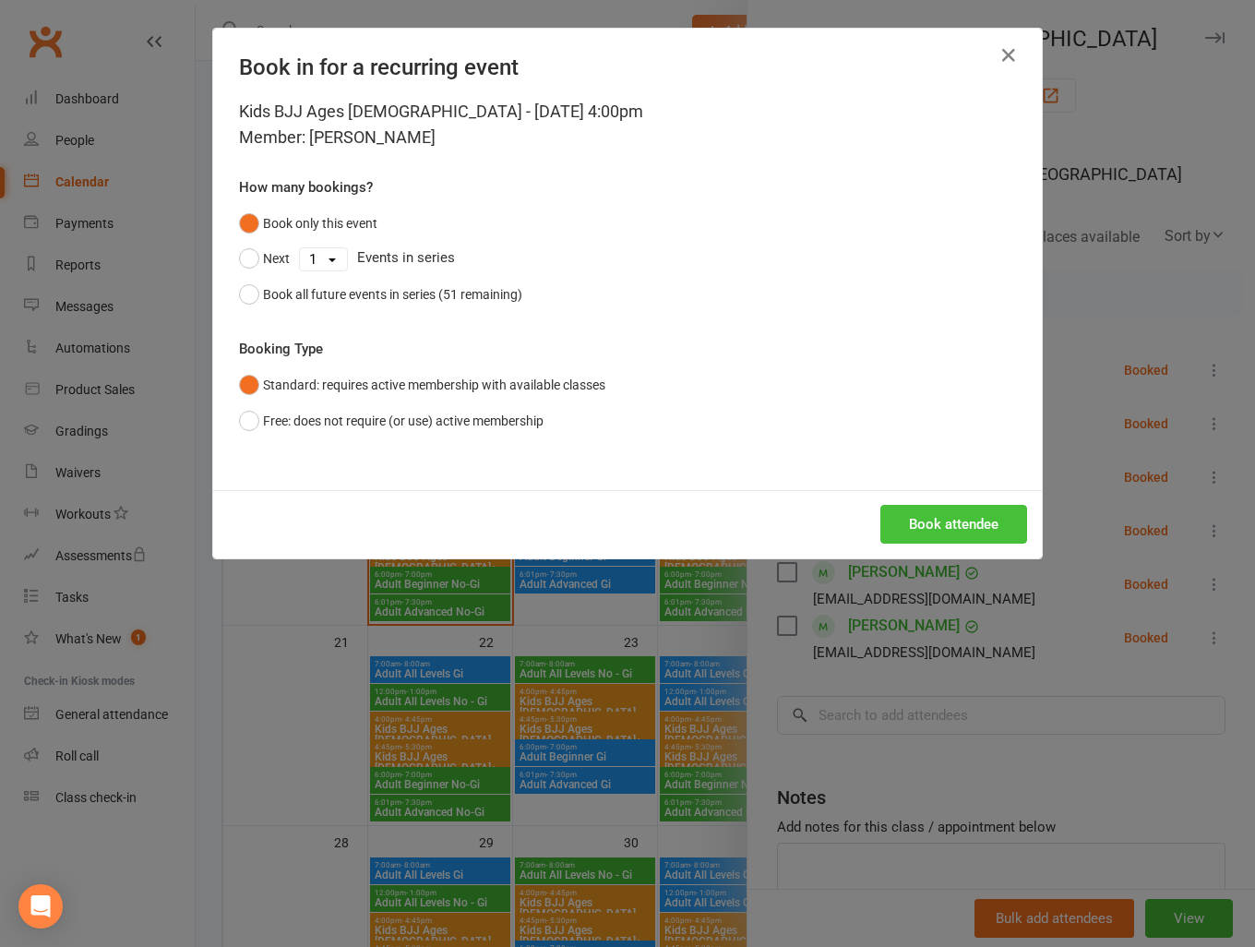
click at [953, 517] on button "Book attendee" at bounding box center [954, 524] width 147 height 39
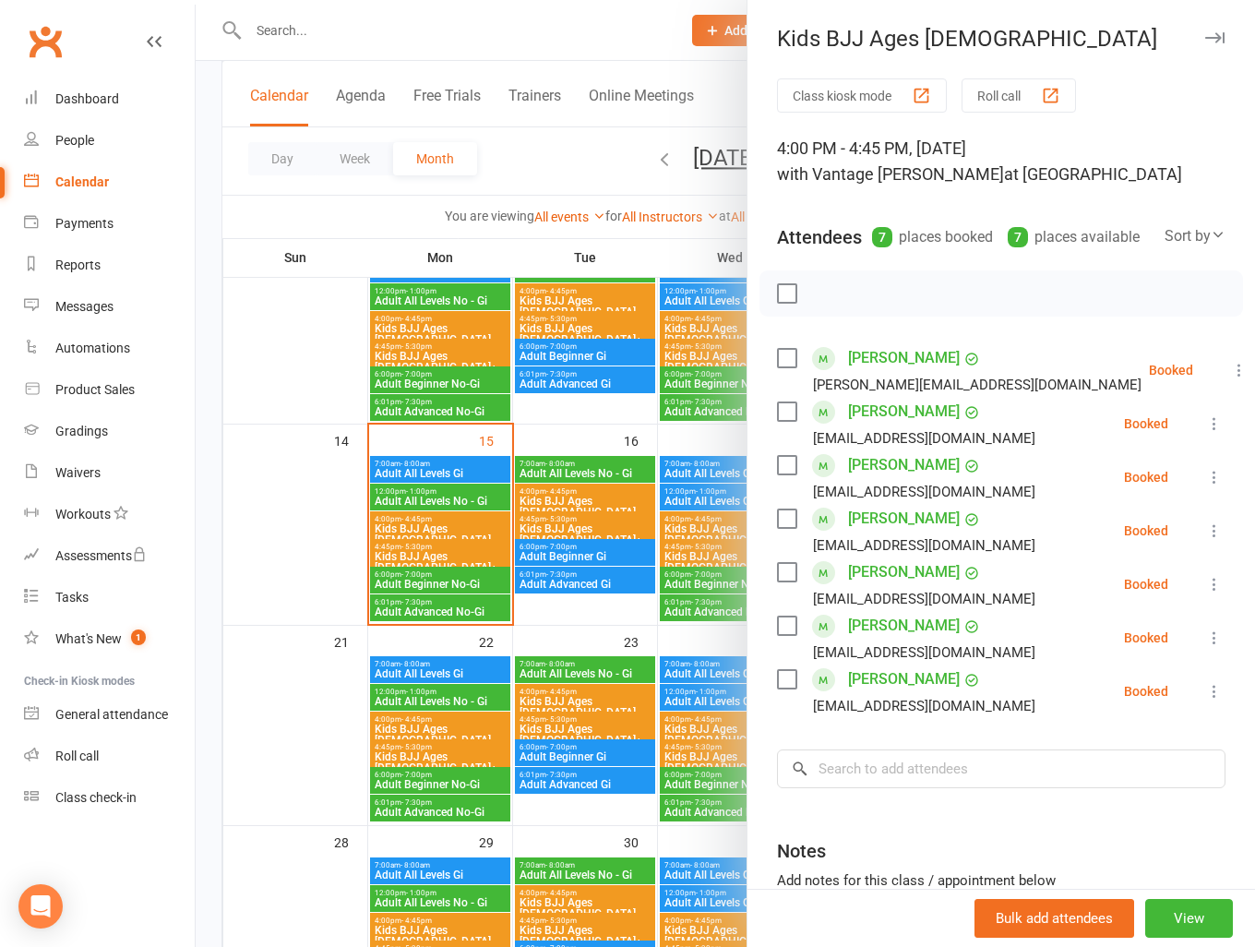
click at [33, 38] on link "Clubworx" at bounding box center [45, 41] width 46 height 46
